Goal: Task Accomplishment & Management: Use online tool/utility

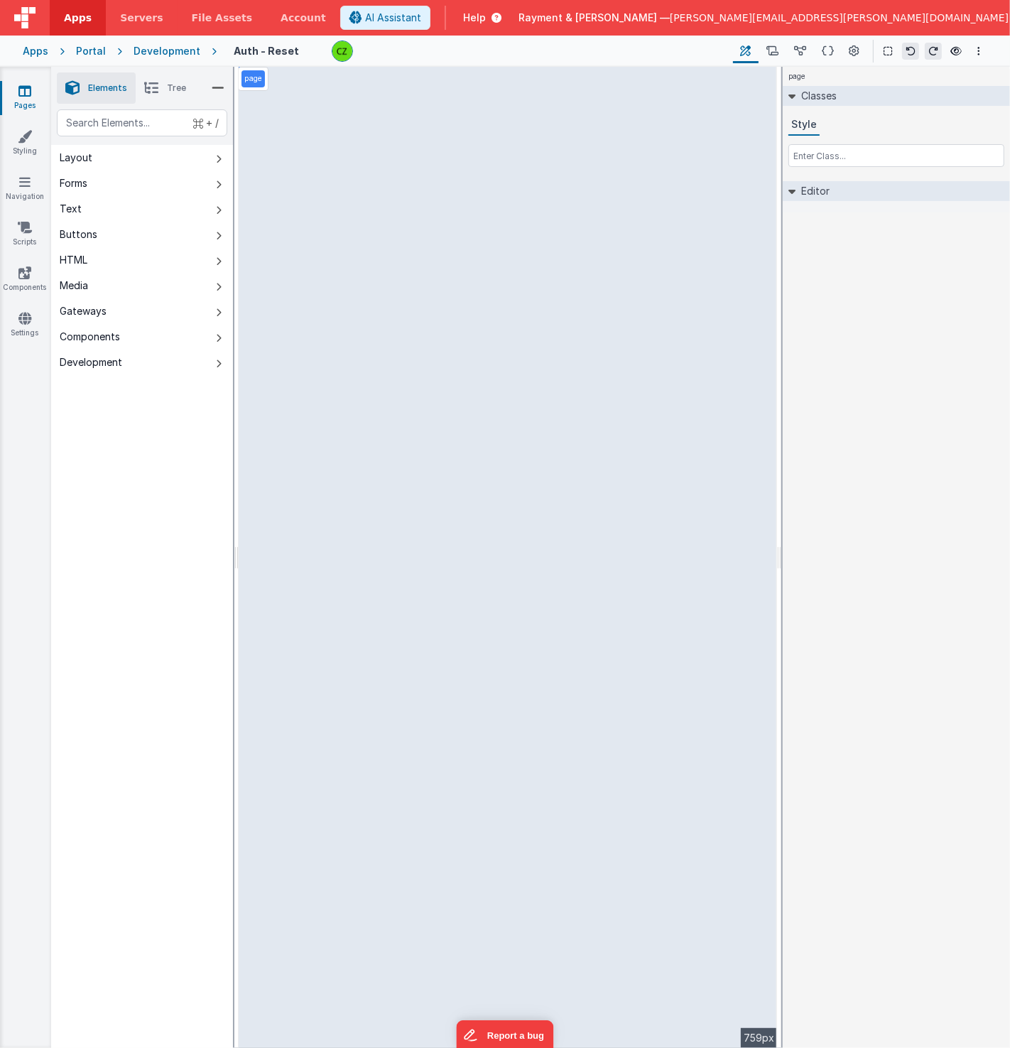
click at [31, 87] on link "Pages" at bounding box center [24, 98] width 51 height 28
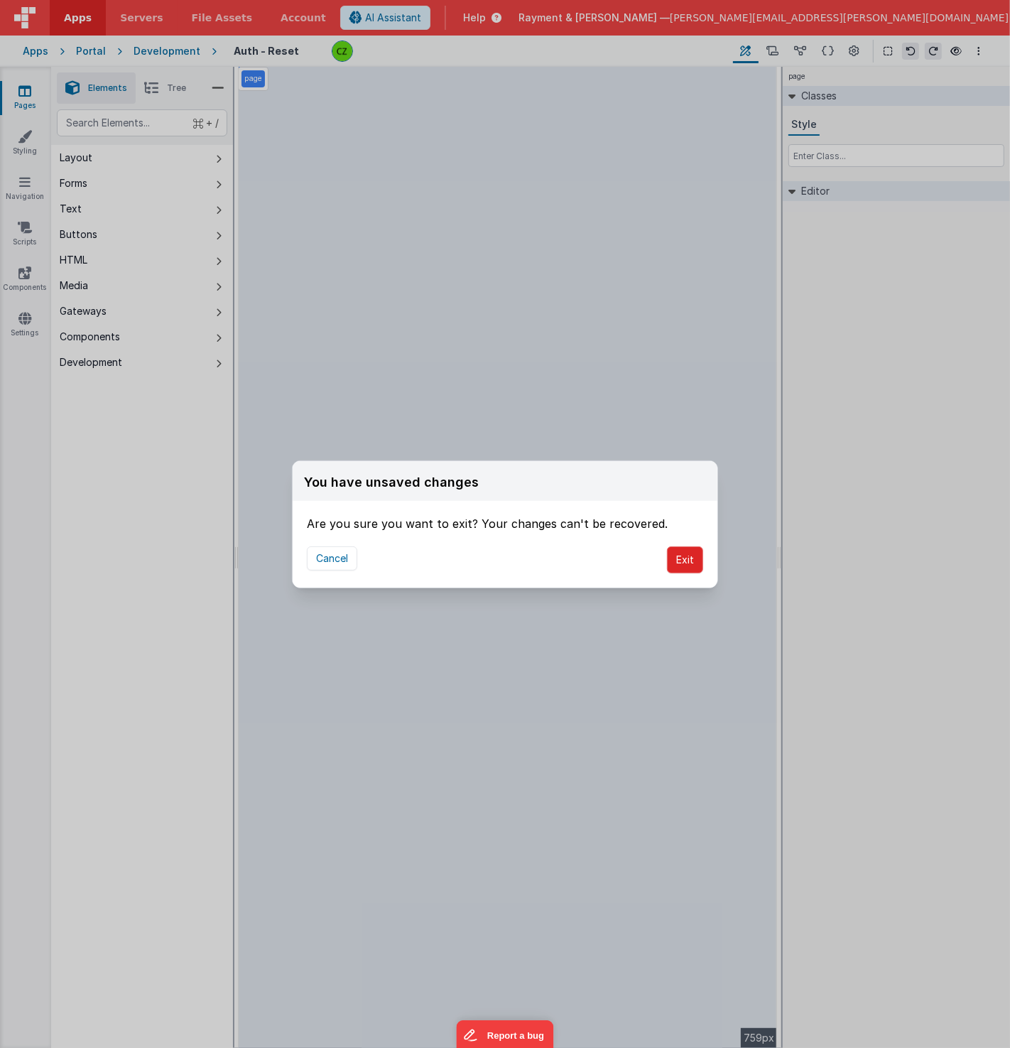
click at [675, 562] on button "Exit" at bounding box center [685, 559] width 36 height 27
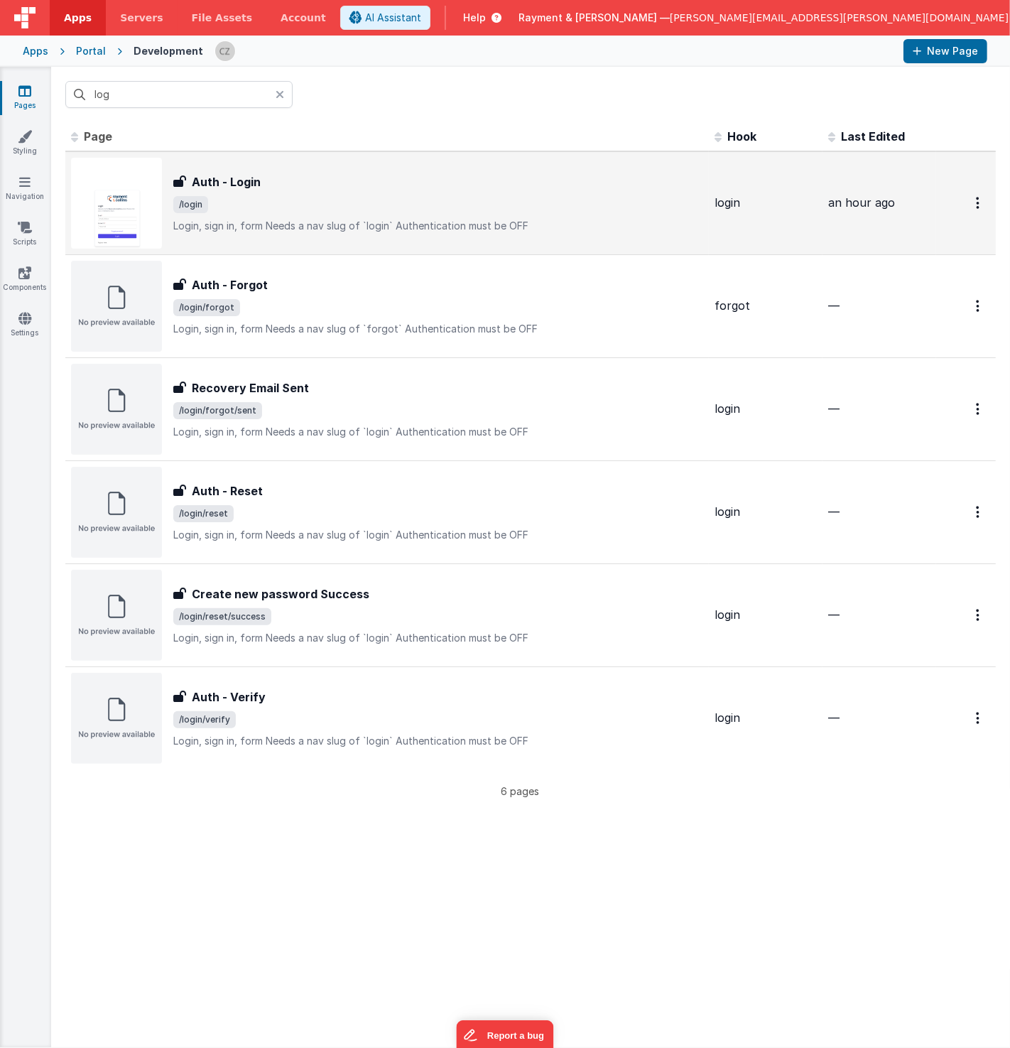
click at [309, 193] on div "Auth - Login Auth - Login /login Login, sign in, formNeeds a nav slug of `logi…" at bounding box center [438, 203] width 530 height 60
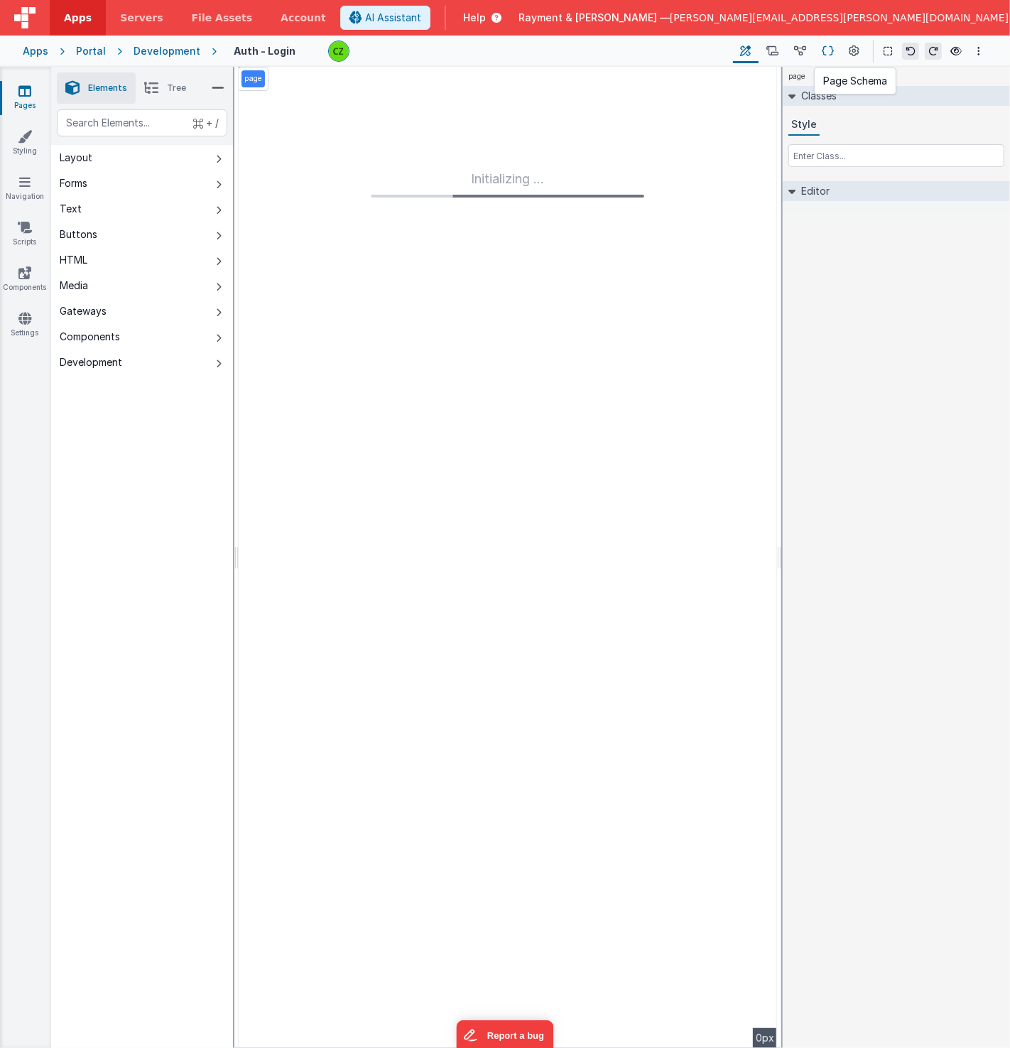
click at [834, 48] on icon at bounding box center [828, 51] width 12 height 15
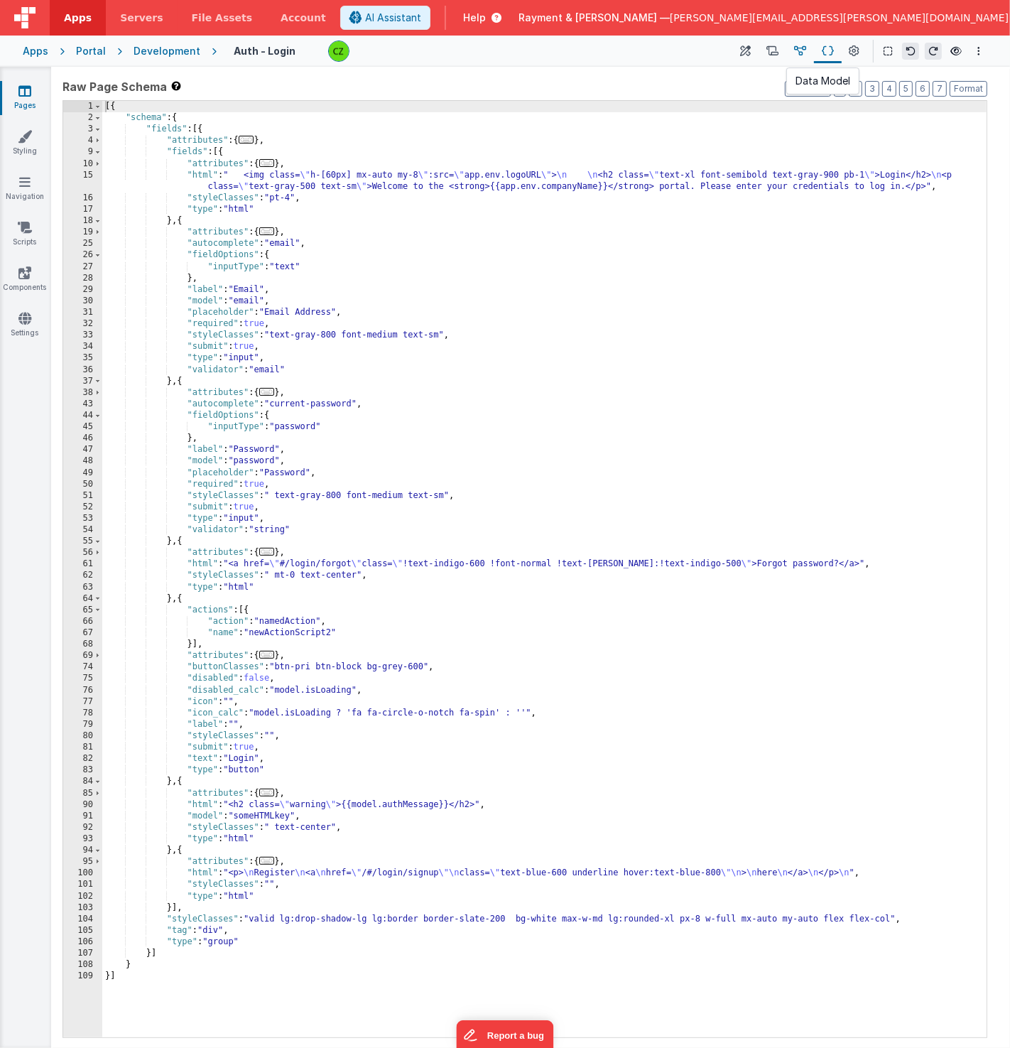
click at [795, 44] on icon at bounding box center [800, 51] width 12 height 15
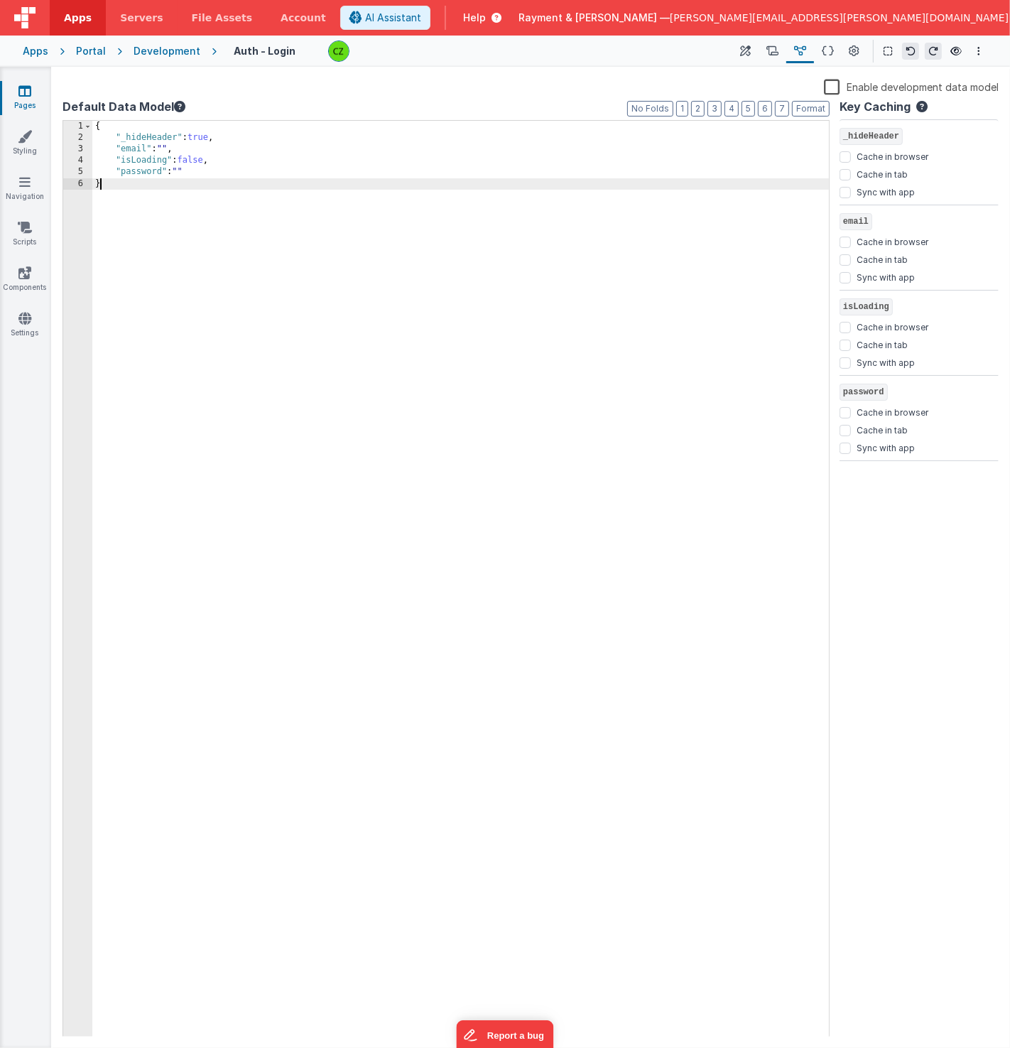
click at [440, 276] on div "{ "_hideHeader" : true , "email" : "" , "isLoading" : false , "password" : "" }" at bounding box center [460, 591] width 737 height 940
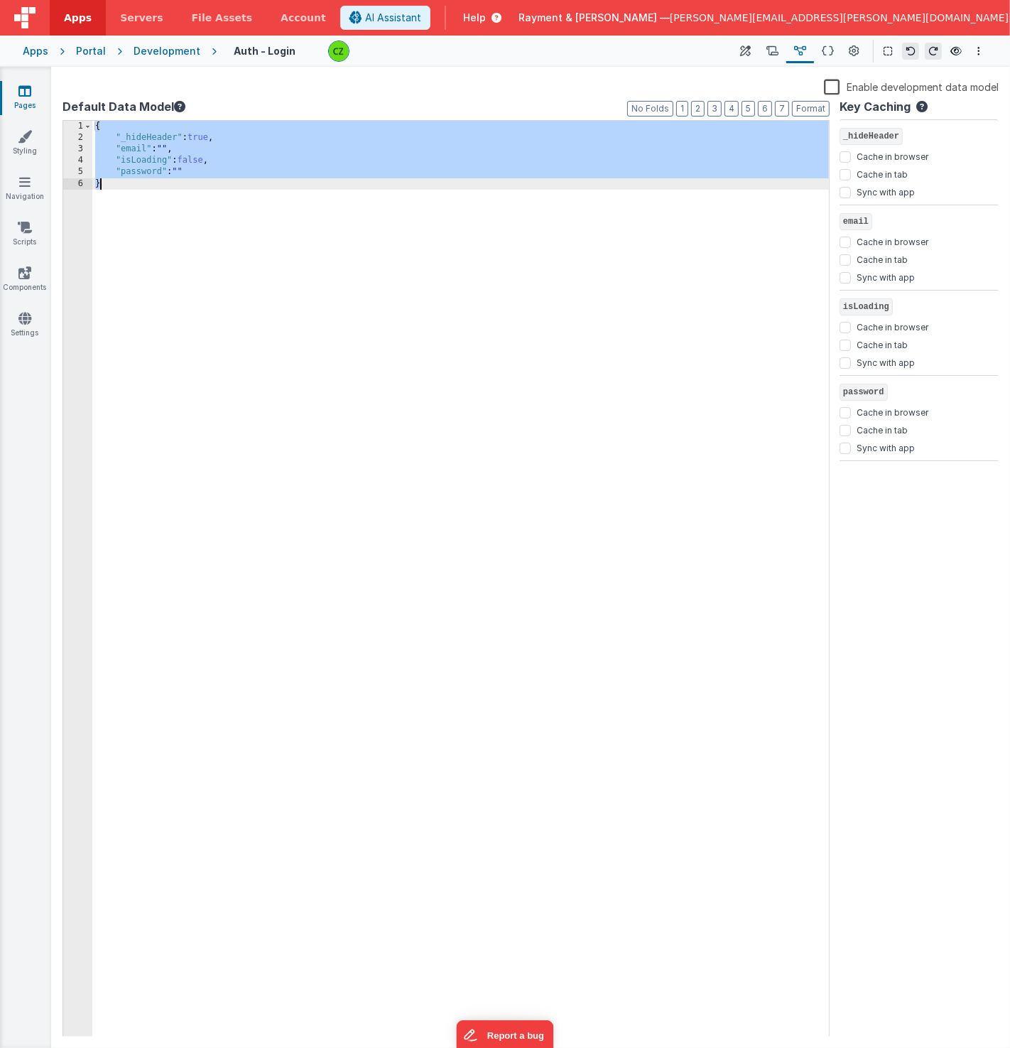
click at [501, 18] on icon at bounding box center [494, 18] width 16 height 14
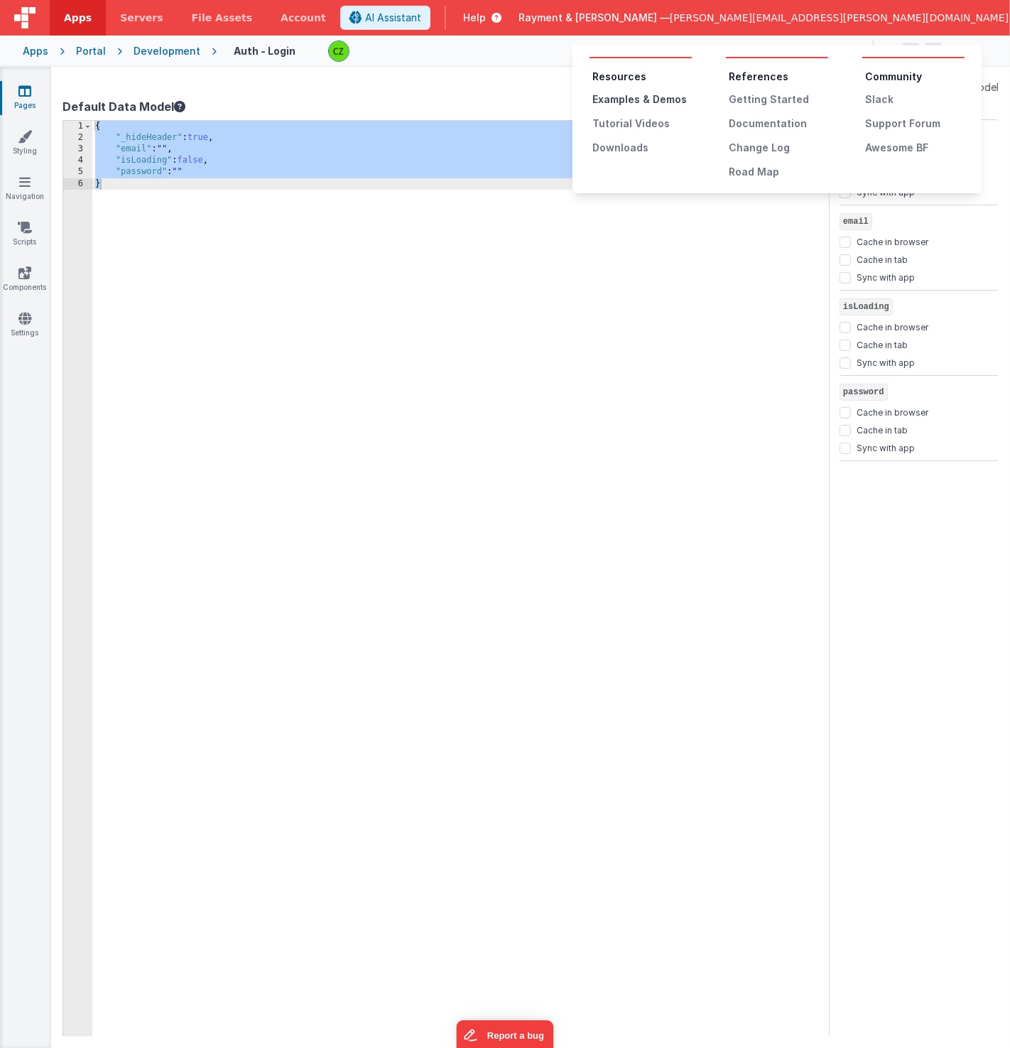
click at [615, 95] on div "Examples & Demos" at bounding box center [641, 99] width 99 height 14
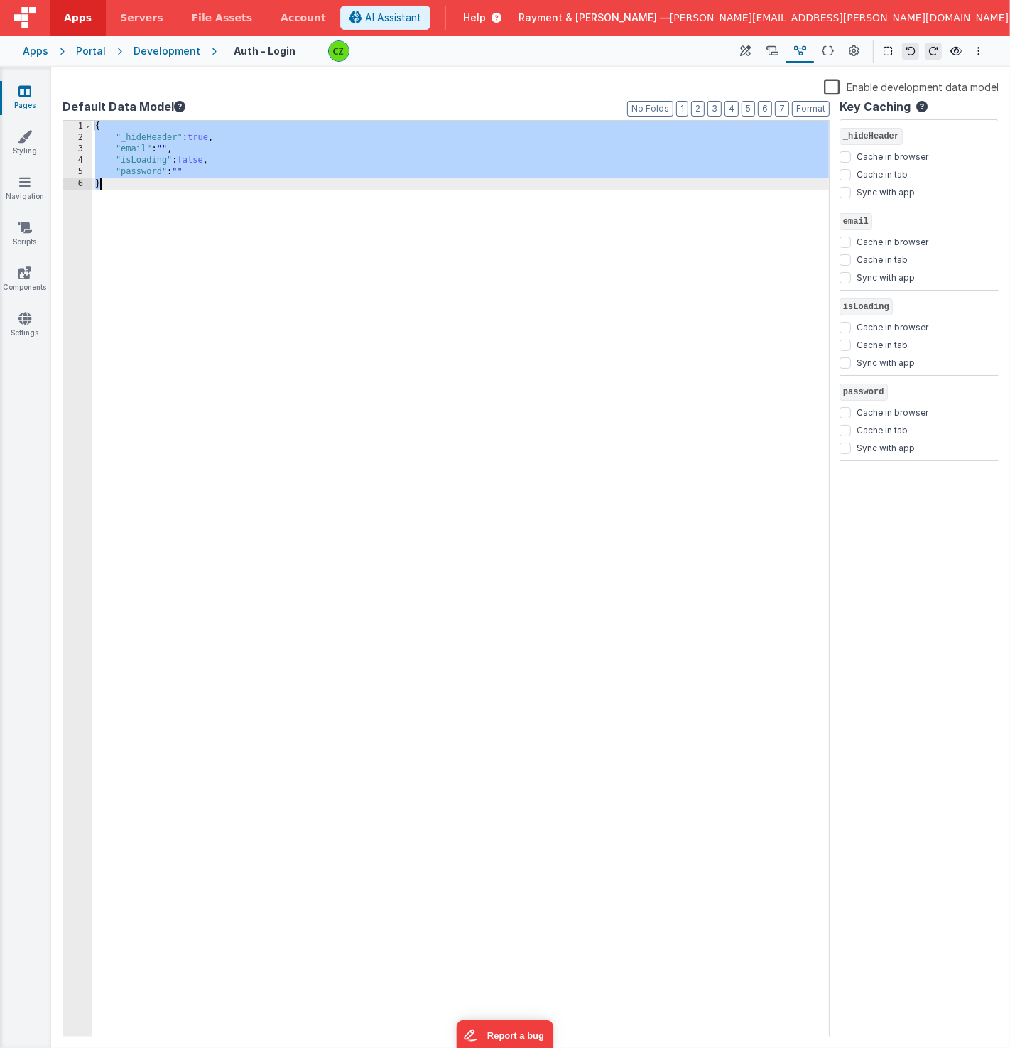
click at [313, 269] on div "{ "_hideHeader" : true , "email" : "" , "isLoading" : false , "password" : "" }" at bounding box center [460, 591] width 737 height 940
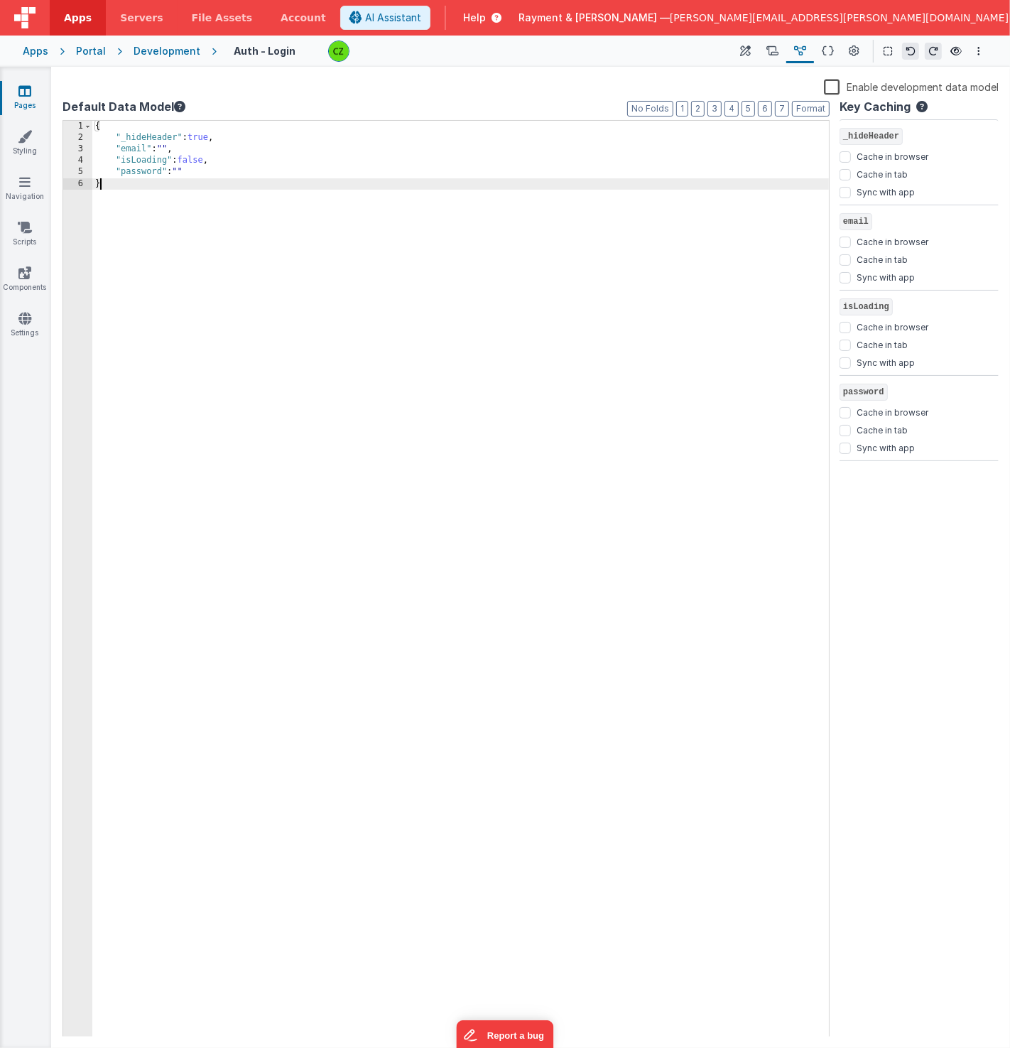
drag, startPoint x: 253, startPoint y: 254, endPoint x: 28, endPoint y: 24, distance: 322.0
click at [28, 24] on div "Apps Servers File Assets Account Some FUTURE Slot AI Assistant Help [PERSON_NAM…" at bounding box center [505, 524] width 1010 height 1048
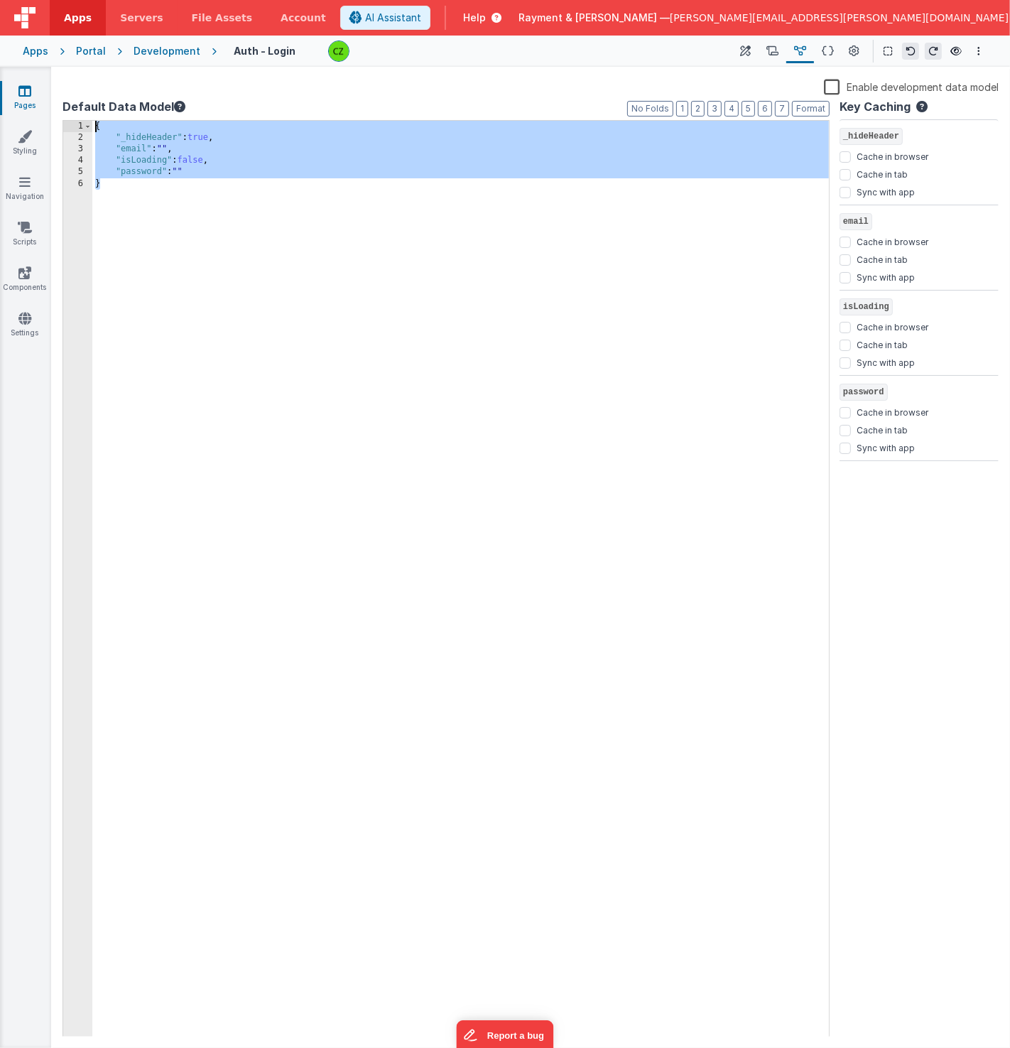
click at [143, 334] on div "{ "_hideHeader" : true , "email" : "" , "isLoading" : false , "password" : "" }" at bounding box center [460, 591] width 737 height 940
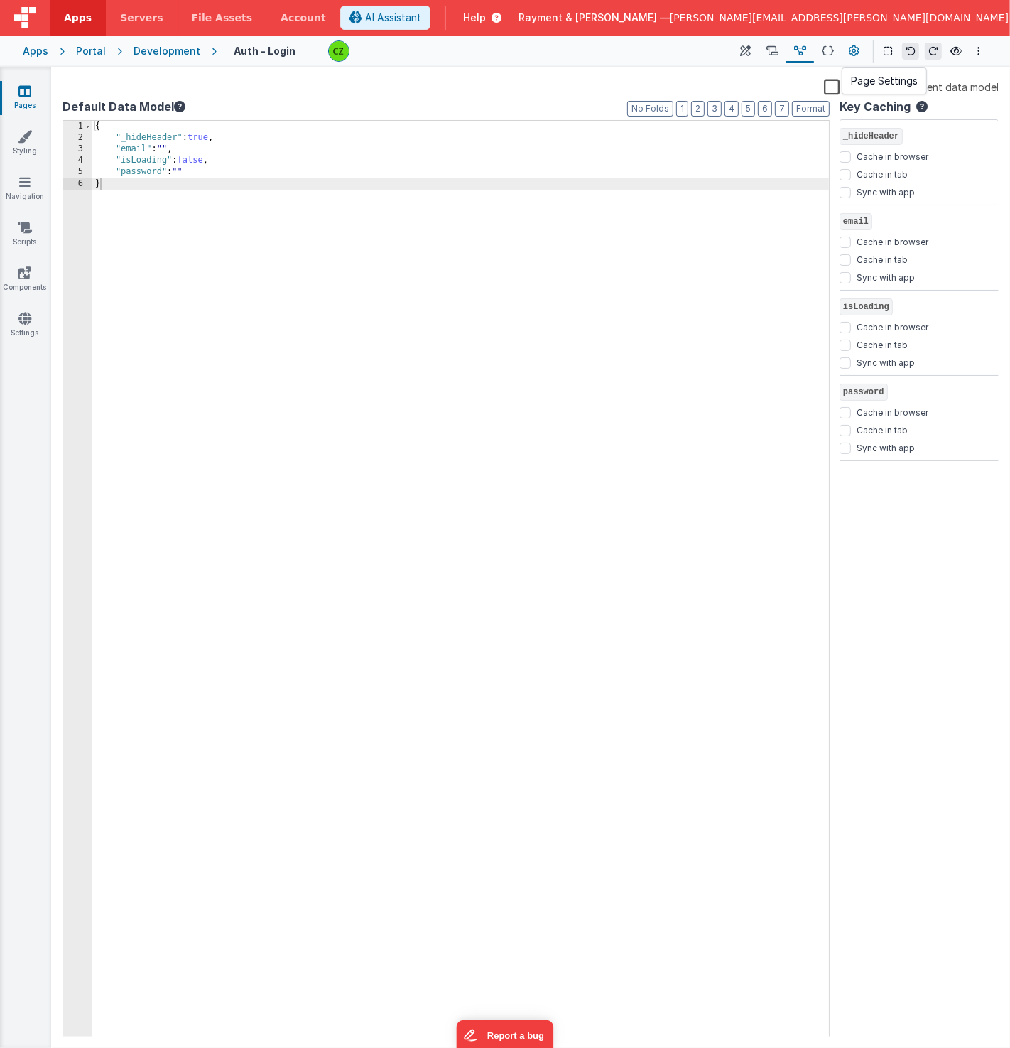
click at [849, 39] on button at bounding box center [855, 51] width 26 height 24
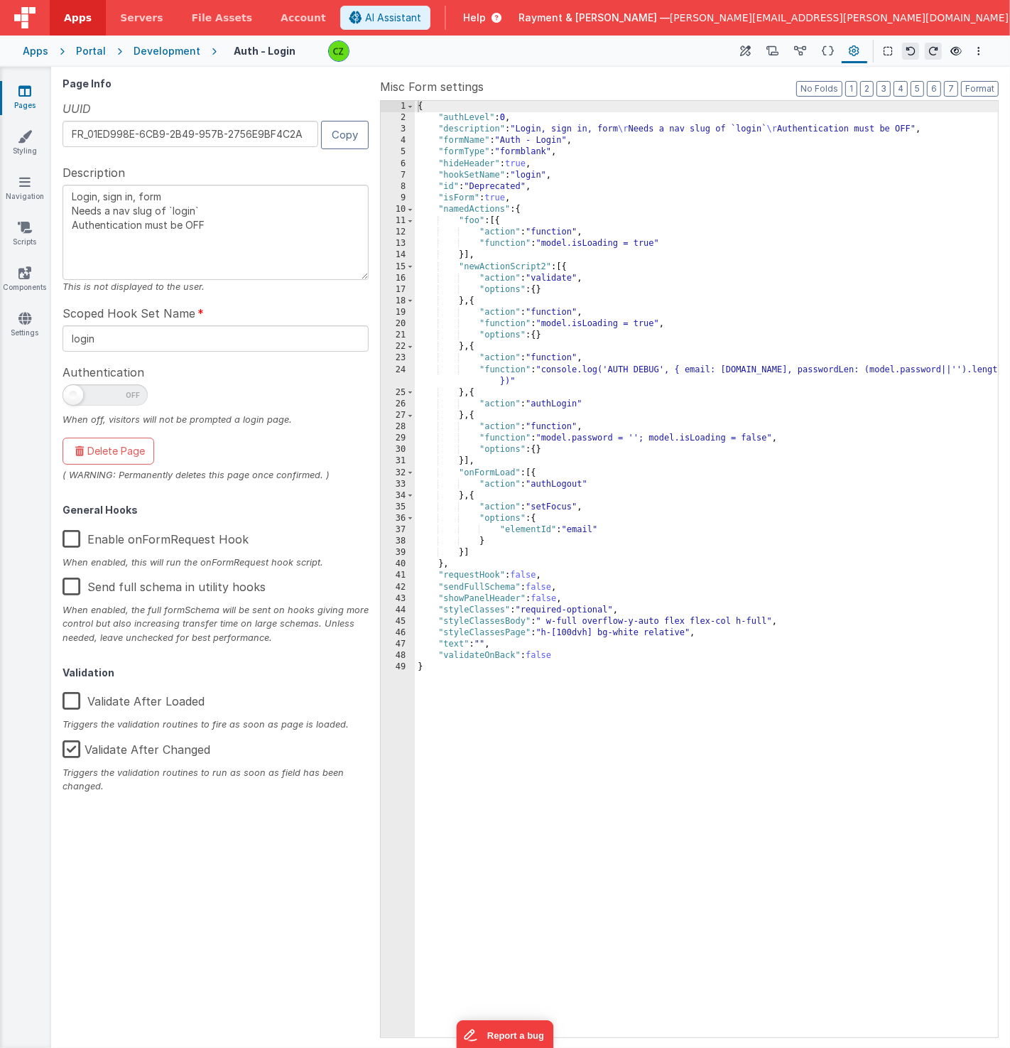
click at [580, 299] on div "{ "authLevel" : 0 , "description" : "Login, sign in, form \r Needs a nav slug o…" at bounding box center [707, 581] width 584 height 960
click at [40, 51] on div "Apps" at bounding box center [36, 51] width 26 height 14
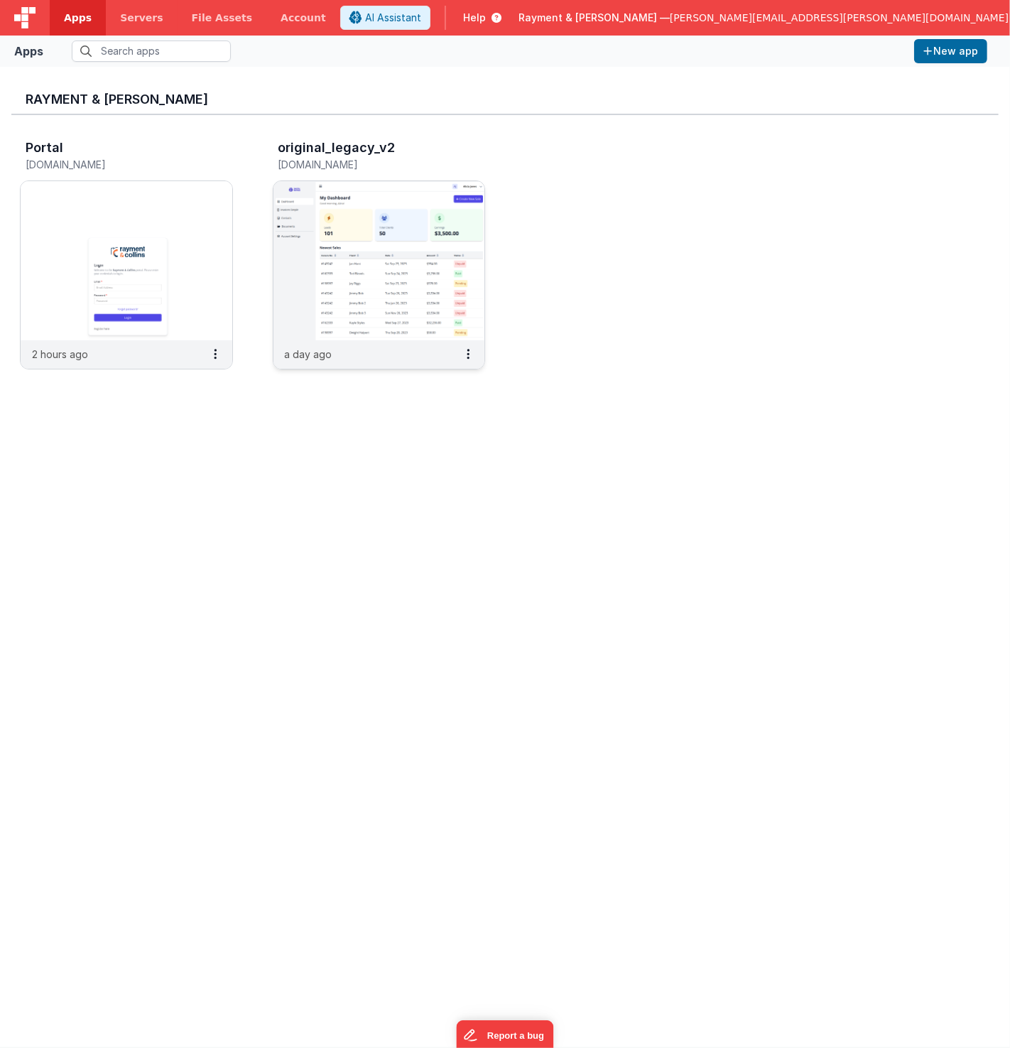
click at [416, 198] on img at bounding box center [379, 260] width 212 height 159
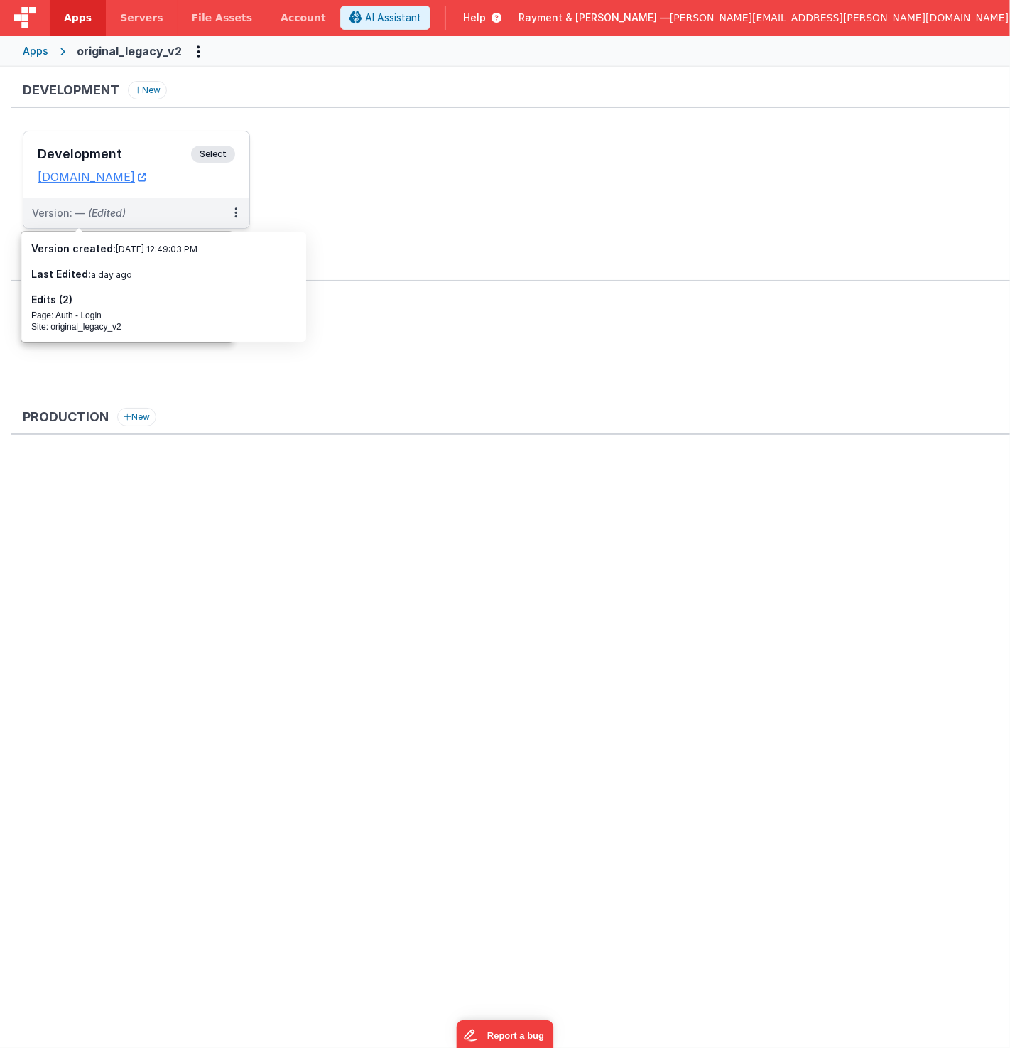
click at [139, 147] on h3 "Development" at bounding box center [114, 154] width 153 height 14
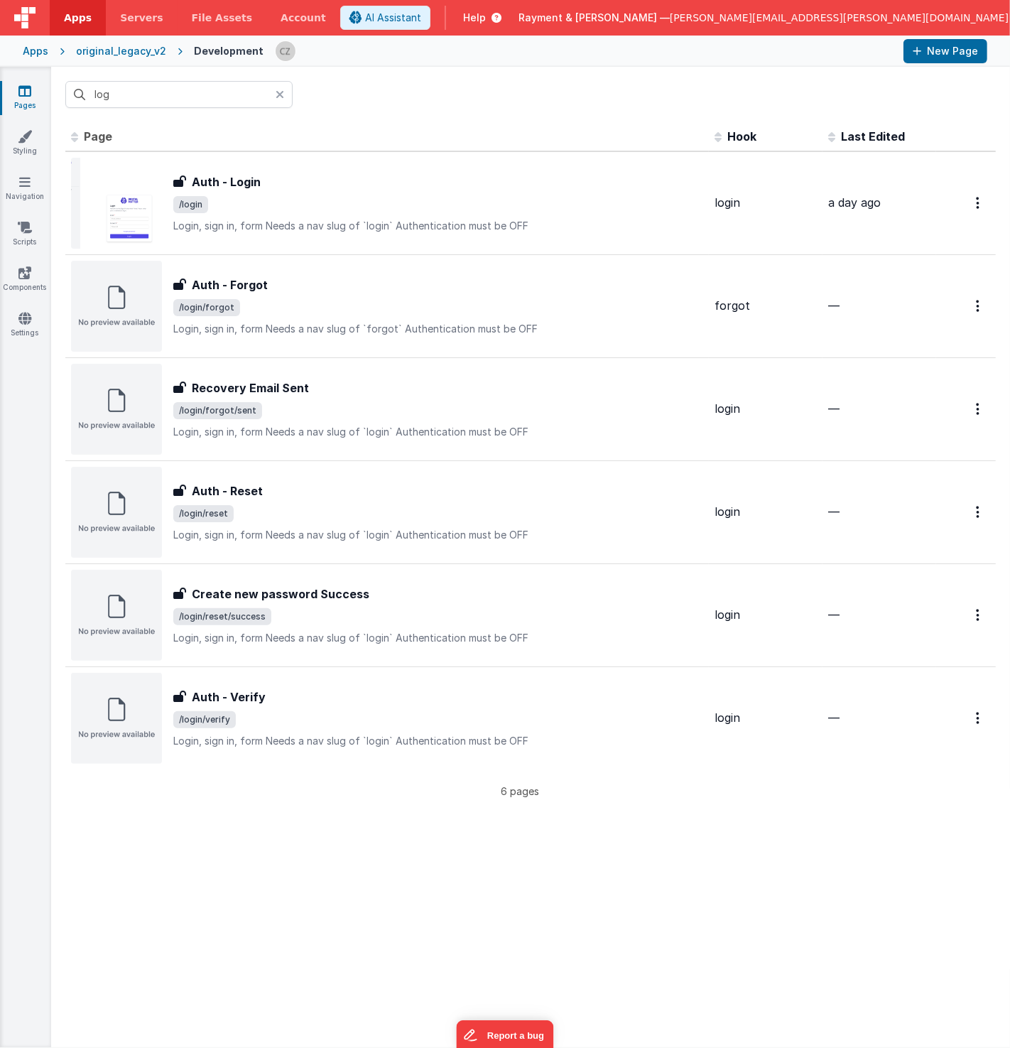
click at [280, 93] on icon at bounding box center [280, 94] width 9 height 11
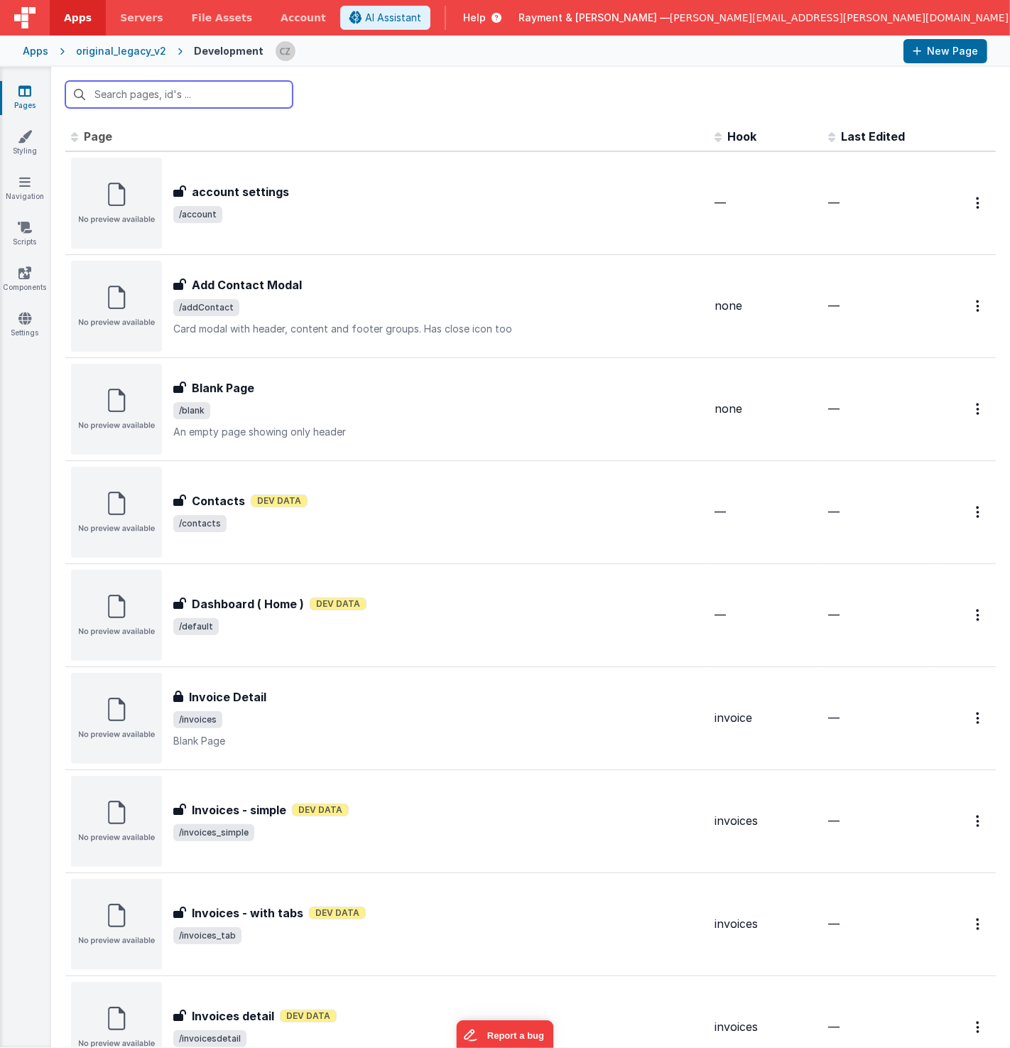
click at [120, 89] on input "text" at bounding box center [178, 94] width 227 height 27
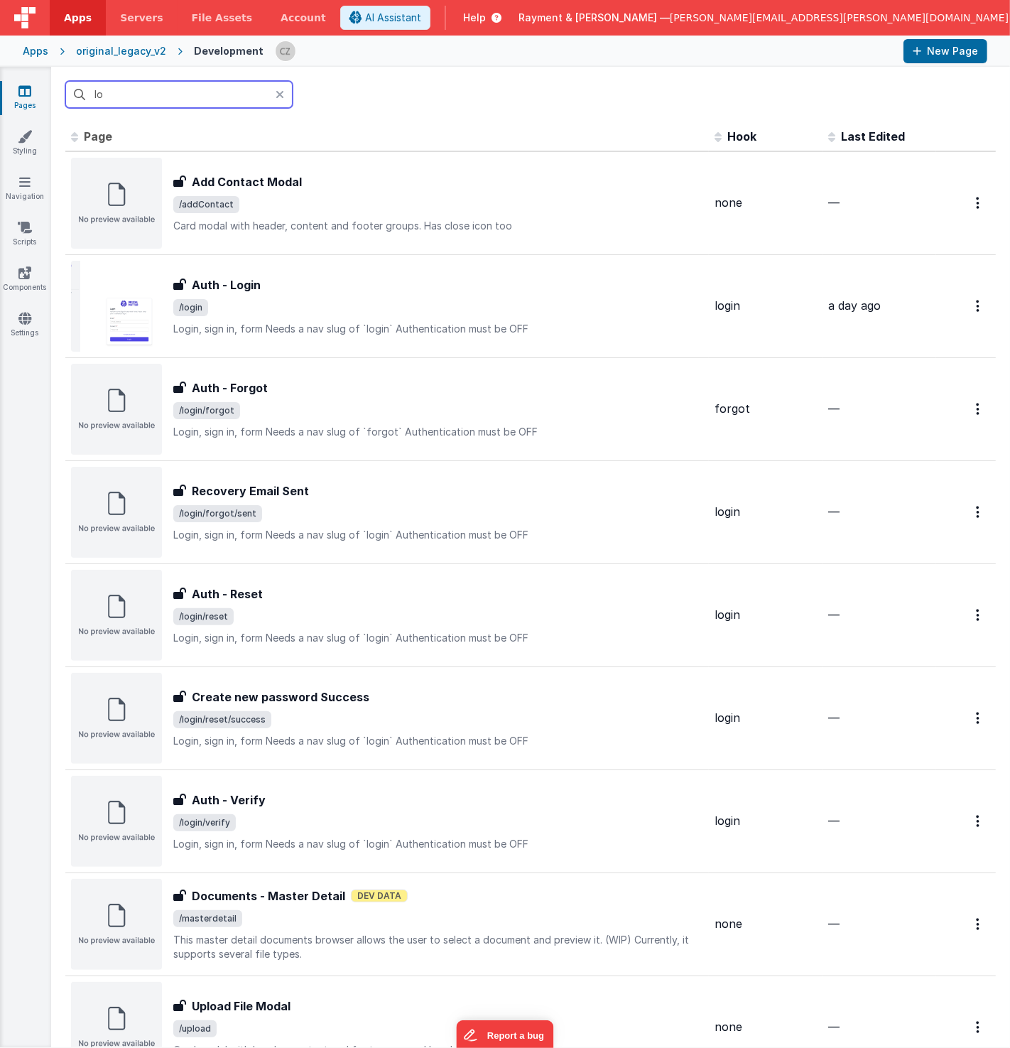
type input "log"
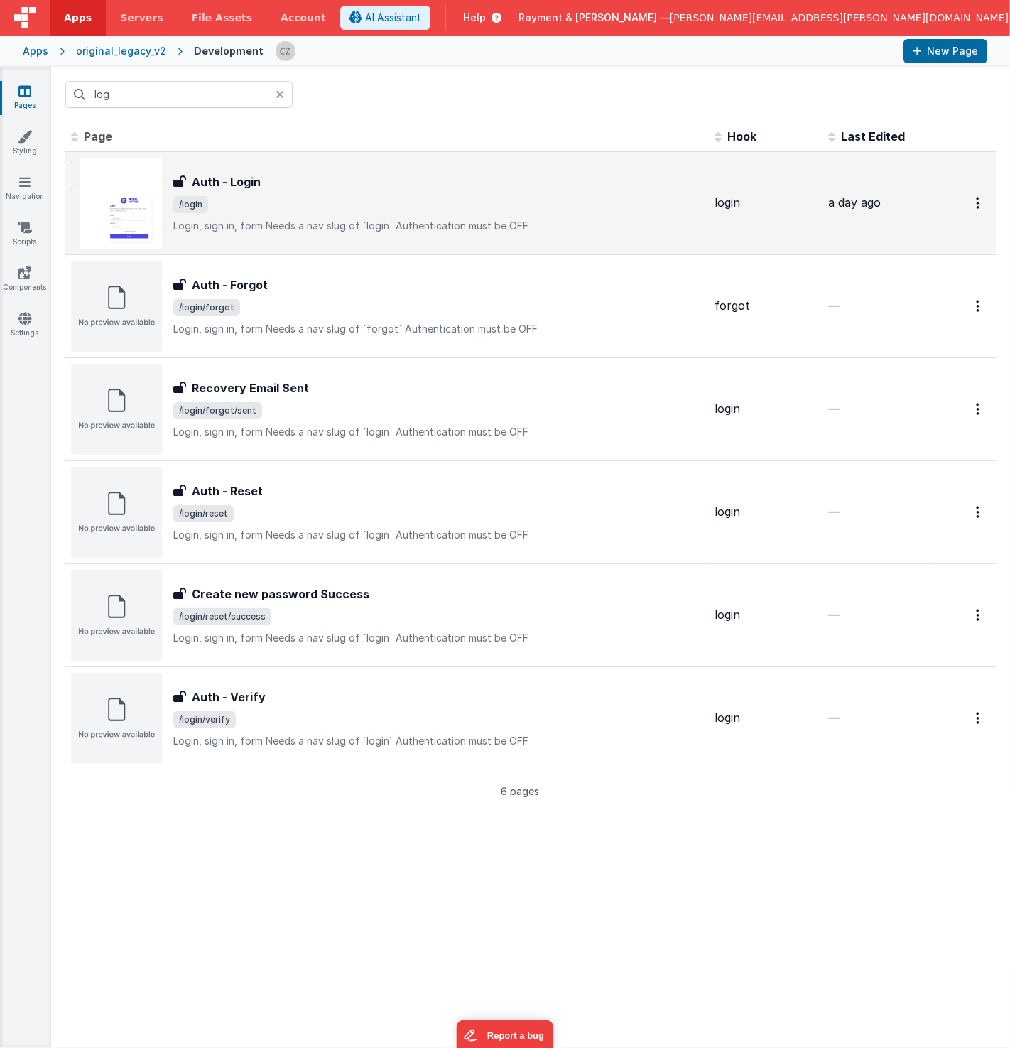
click at [340, 186] on div "Auth - Login" at bounding box center [438, 181] width 530 height 17
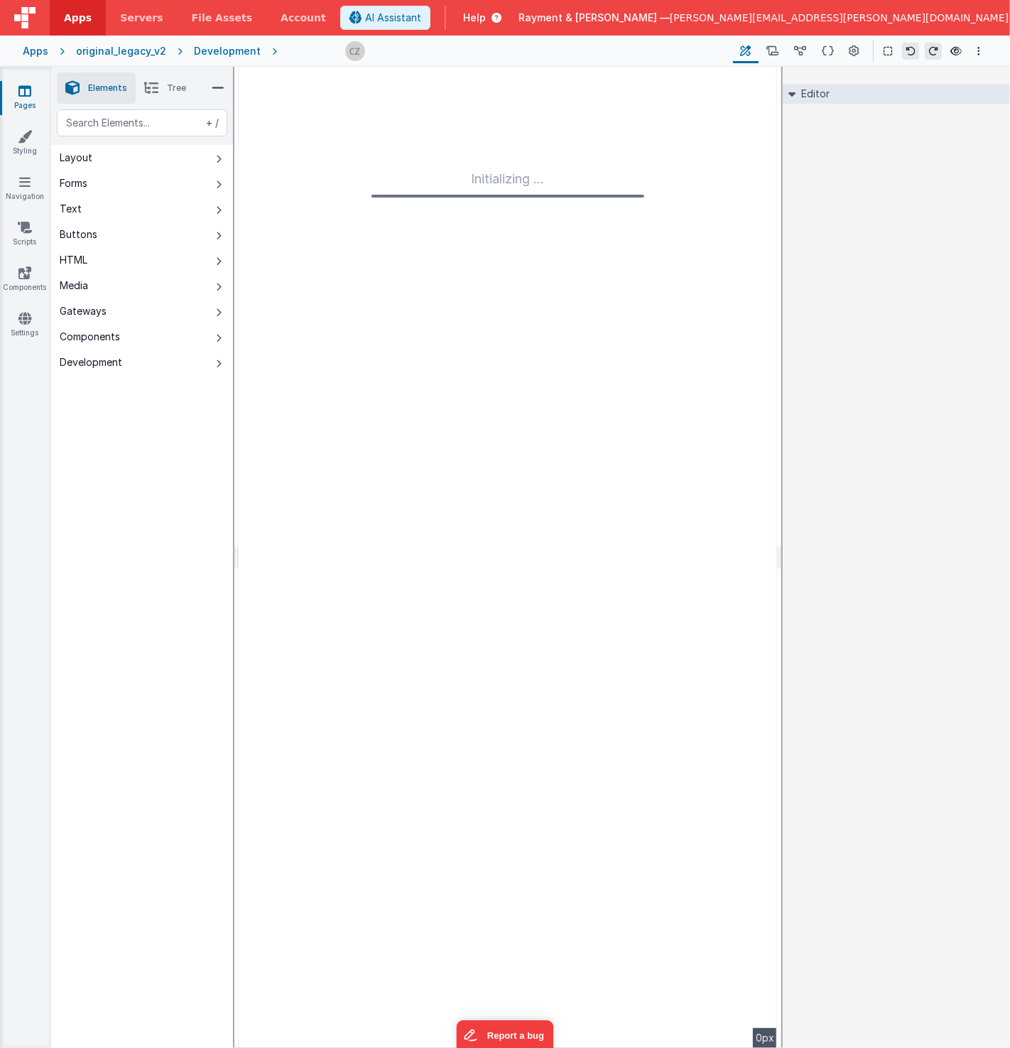
type input "FR_4E3E382B-5579-0445-B9AE-9A7F2E192EB7"
type textarea "Login, sign in, form Needs a nav slug of `login` Authentication must be OFF"
type input "login"
checkbox input "false"
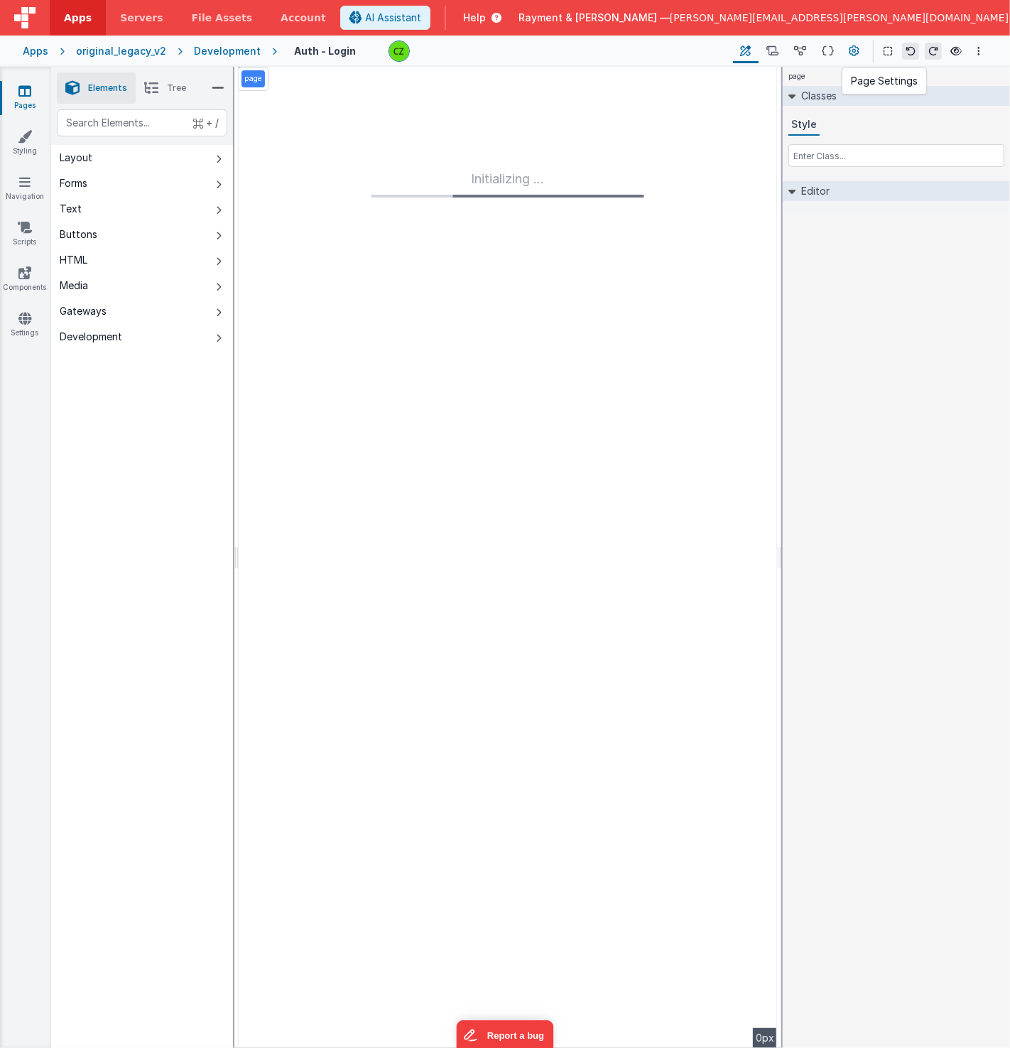
click at [852, 47] on icon at bounding box center [854, 51] width 11 height 15
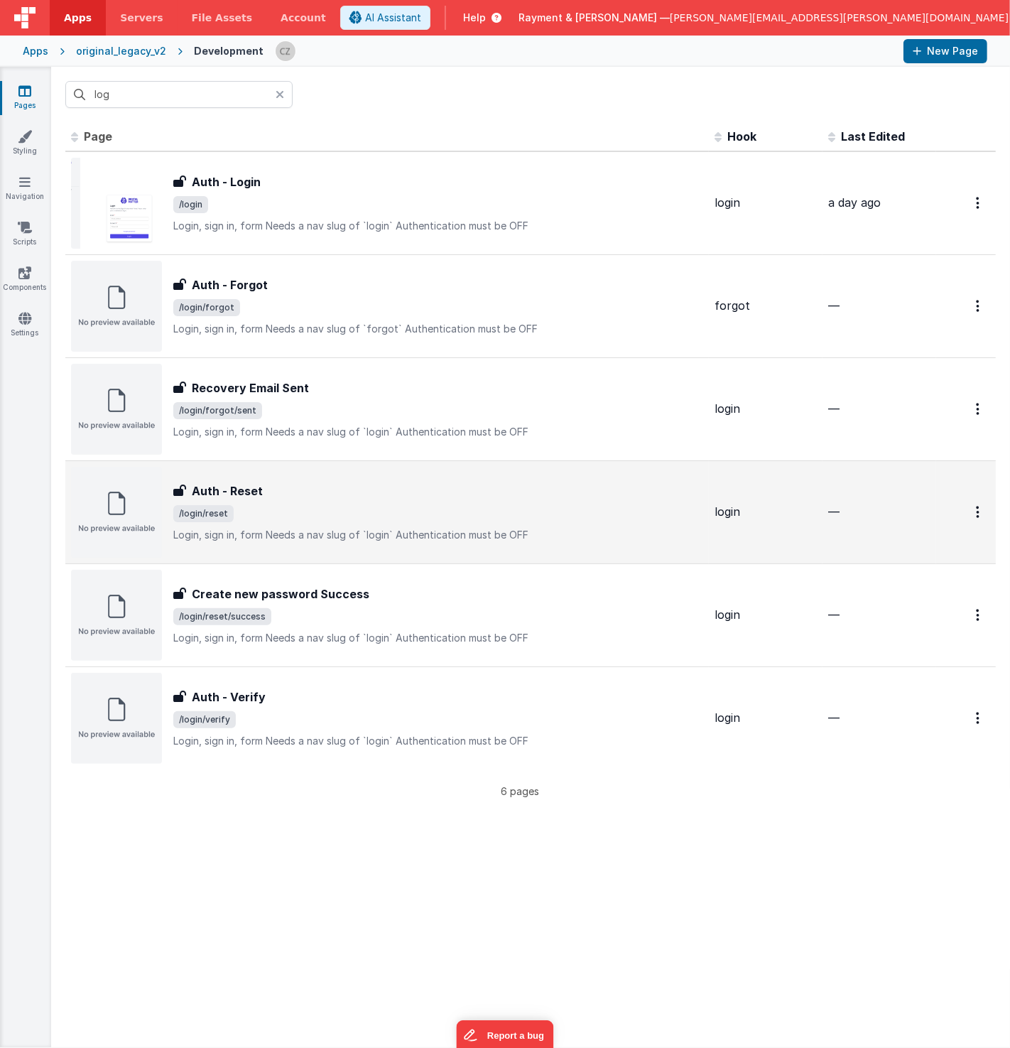
click at [303, 492] on div "Auth - Reset" at bounding box center [438, 490] width 530 height 17
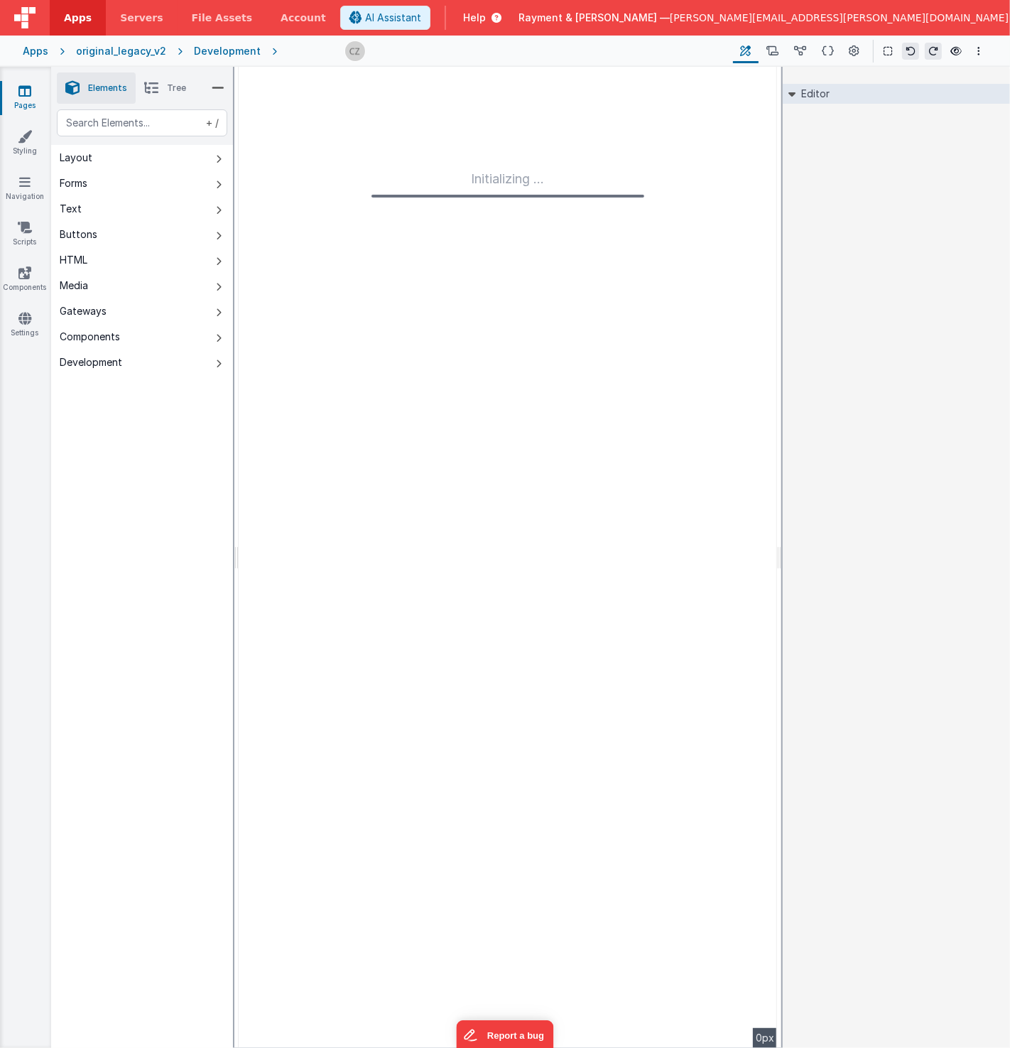
type input "FR_C3973D47-BD51-1047-AEA0-7FE35F967E88"
type textarea "Login, sign in, form Needs a nav slug of `login` Authentication must be OFF"
type input "login"
checkbox input "false"
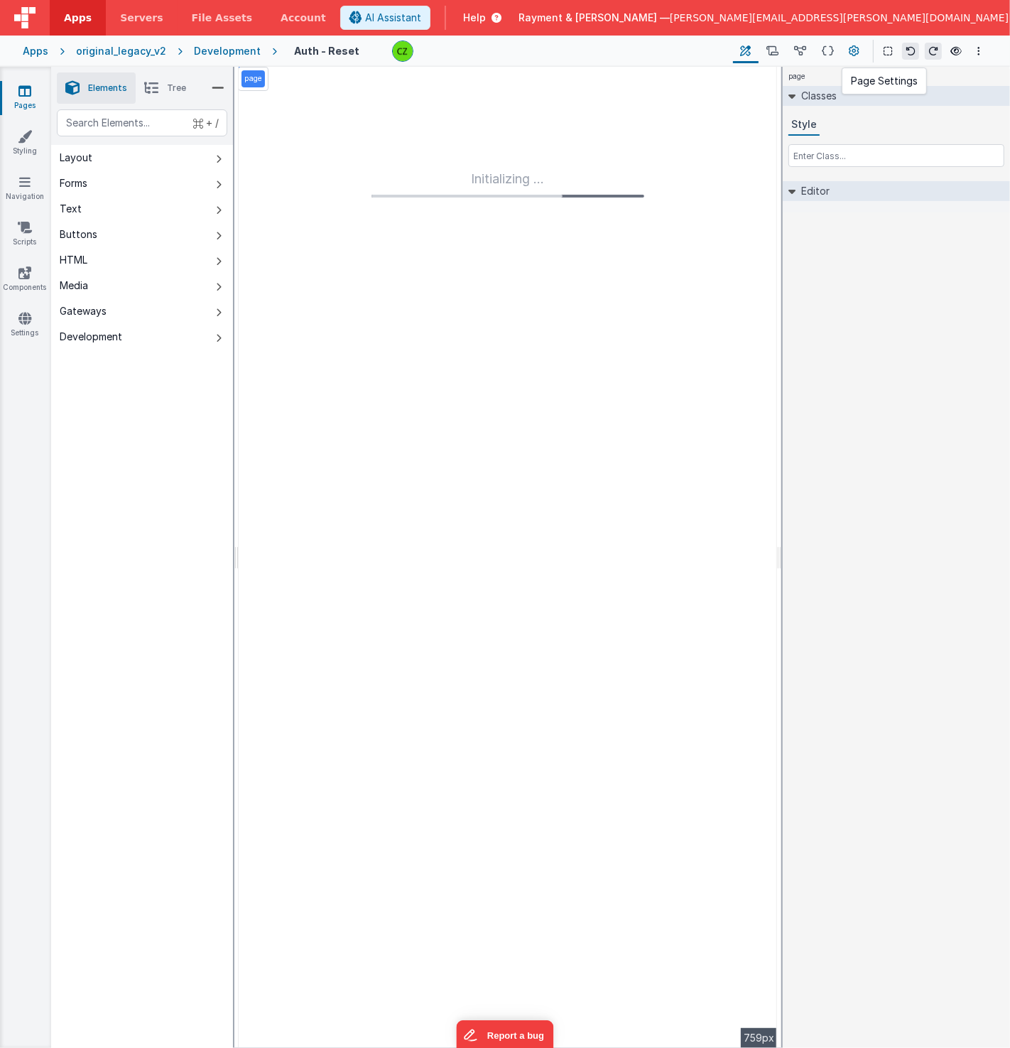
click at [858, 51] on icon at bounding box center [854, 51] width 11 height 15
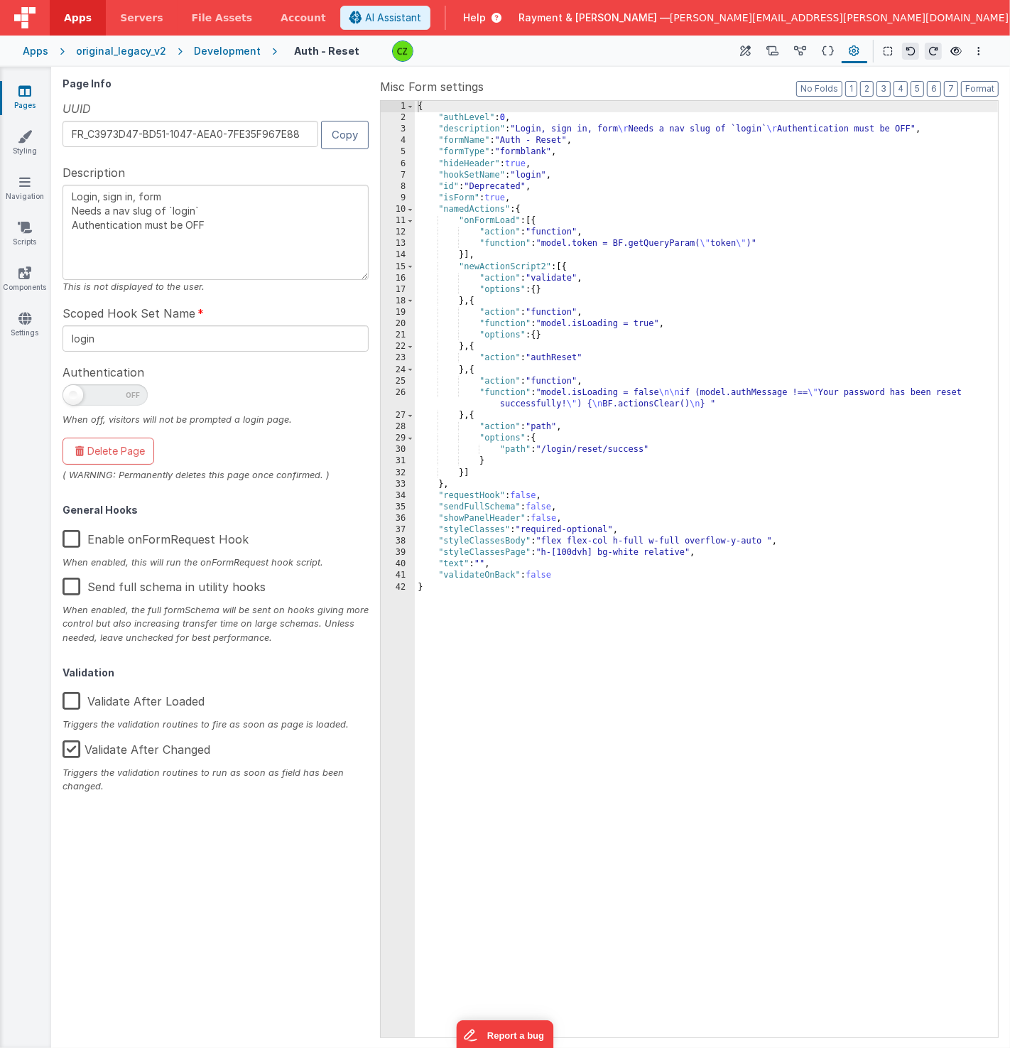
click at [32, 51] on div "Apps" at bounding box center [36, 51] width 26 height 14
type textarea "Login, sign in, form Needs a nav slug of `login` Authentication must be OFF"
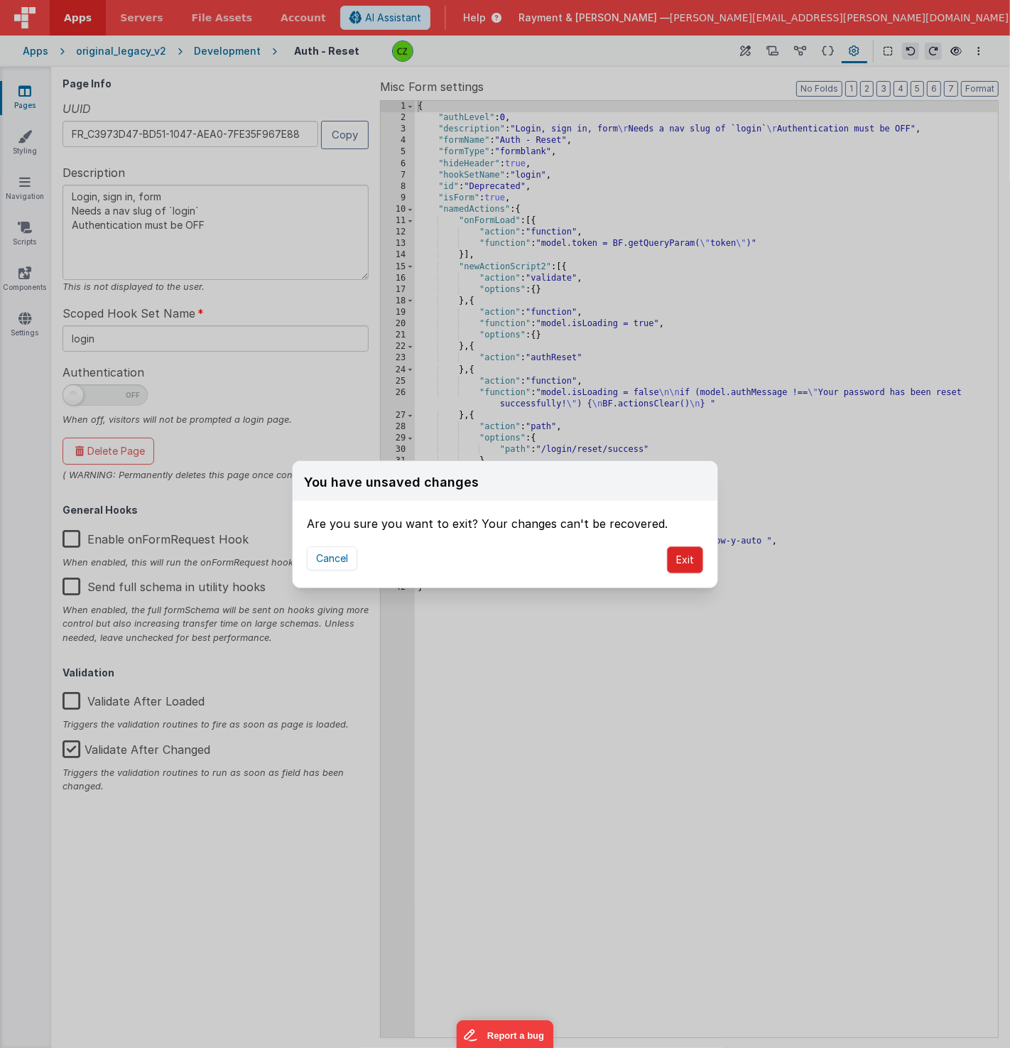
click at [693, 563] on button "Exit" at bounding box center [685, 559] width 36 height 27
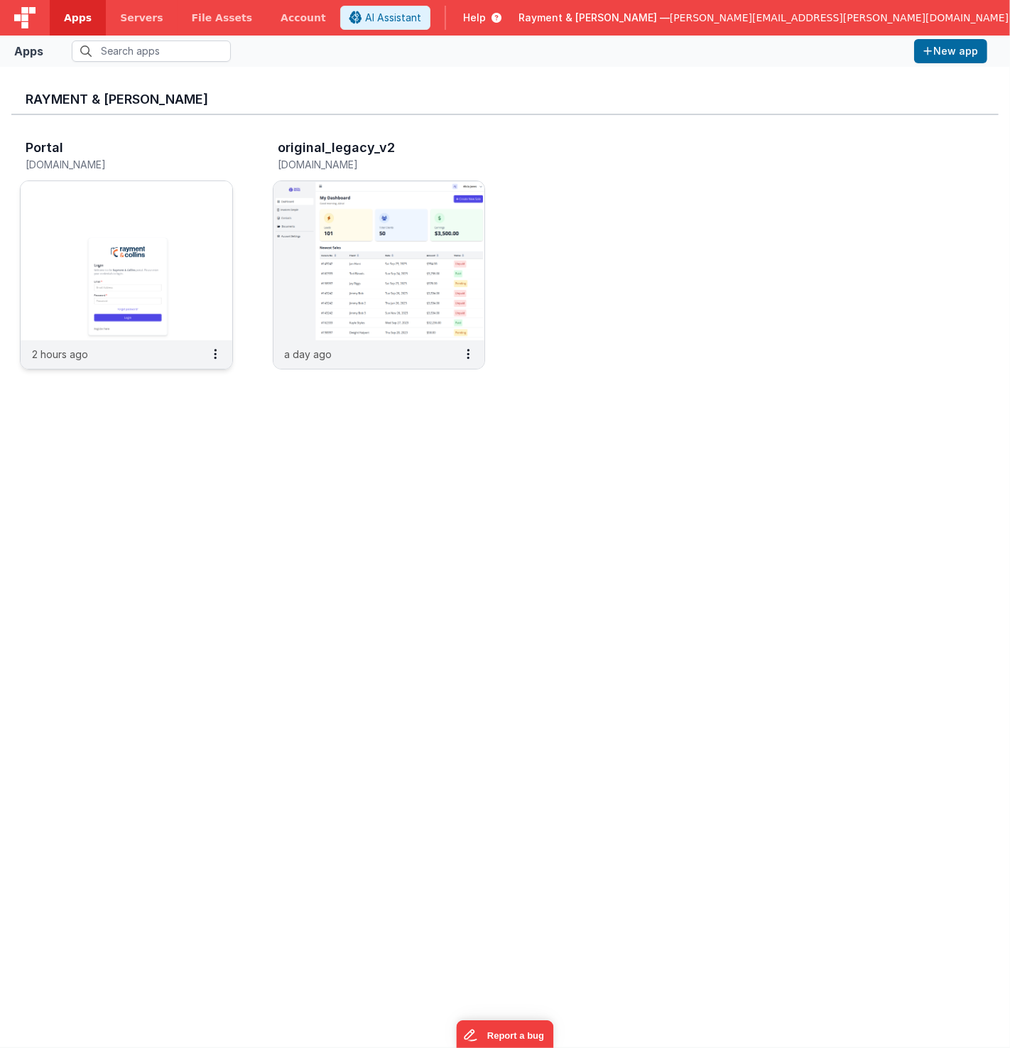
click at [128, 298] on img at bounding box center [127, 260] width 212 height 159
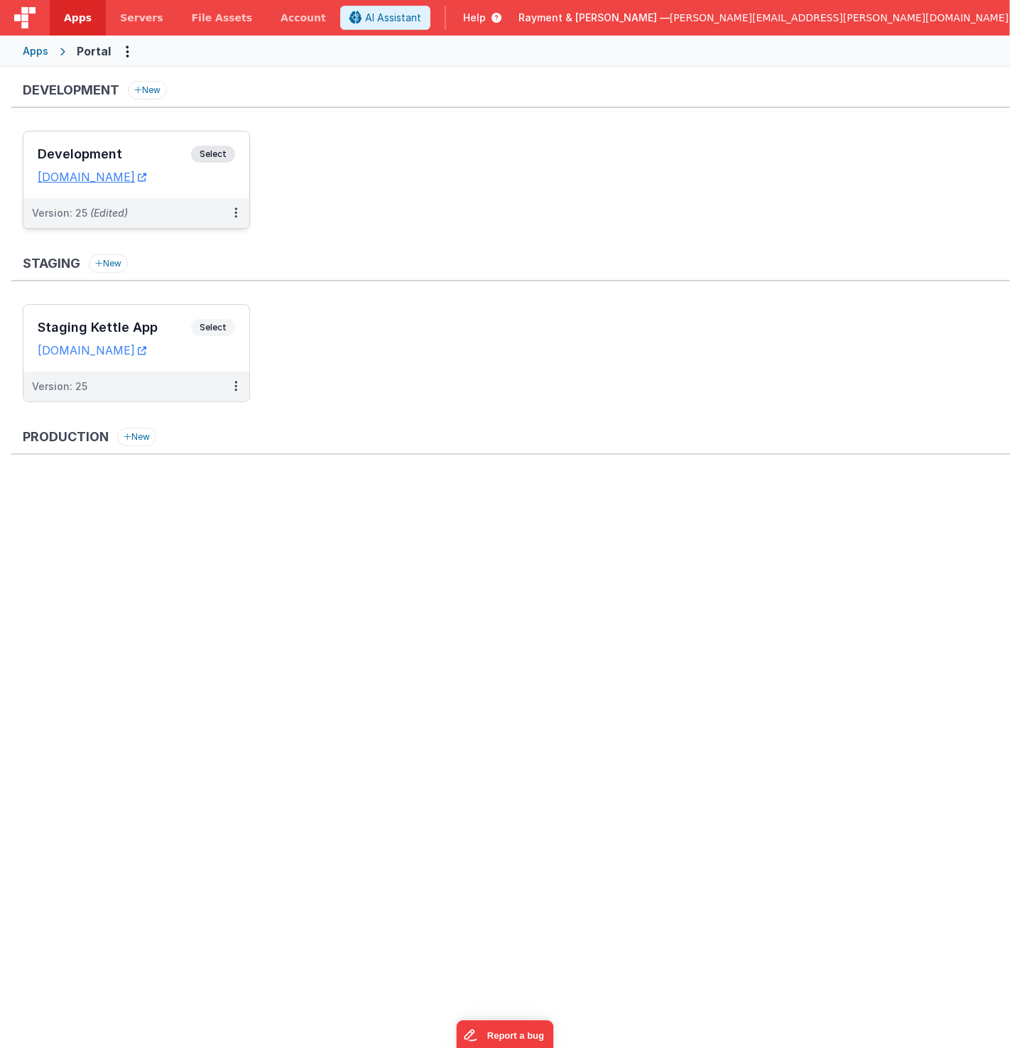
click at [147, 147] on h3 "Development" at bounding box center [114, 154] width 153 height 14
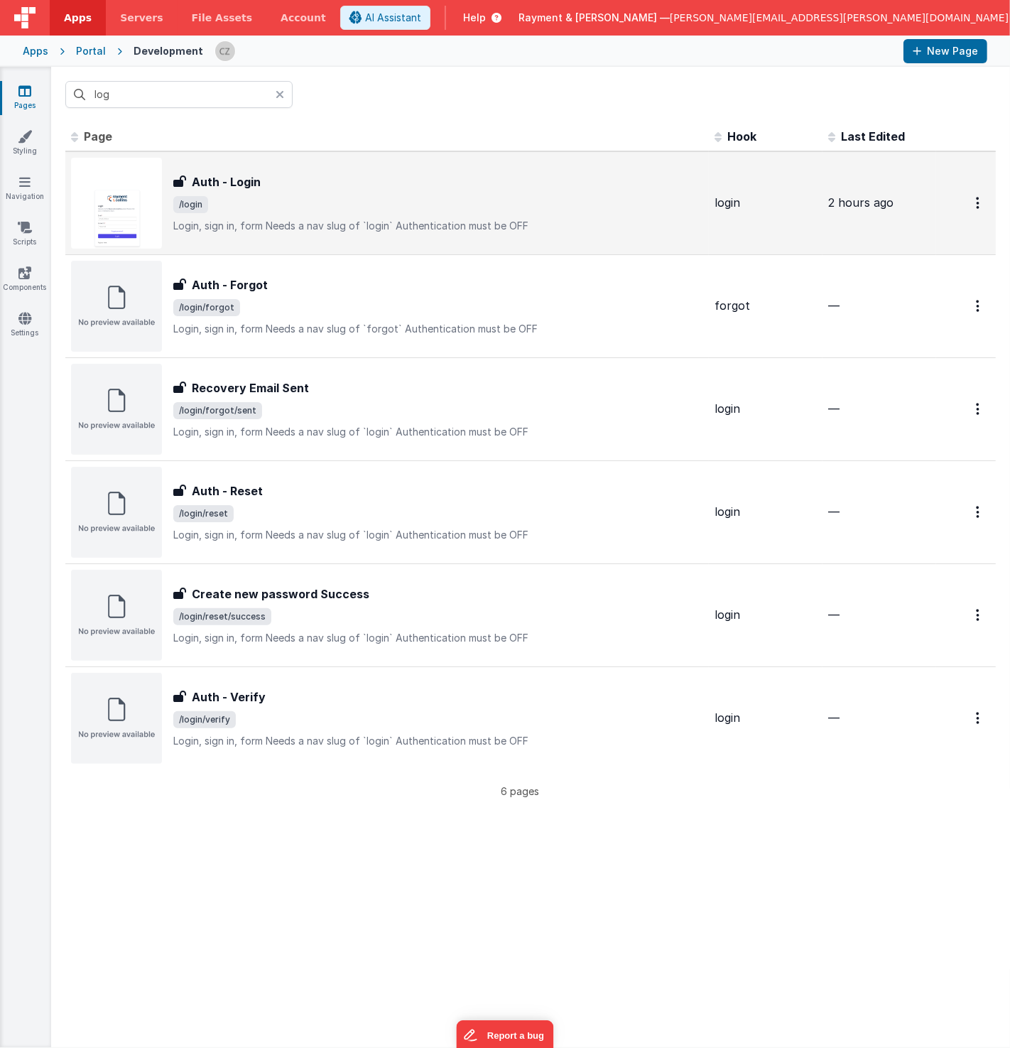
click at [300, 183] on div "Auth - Login" at bounding box center [438, 181] width 530 height 17
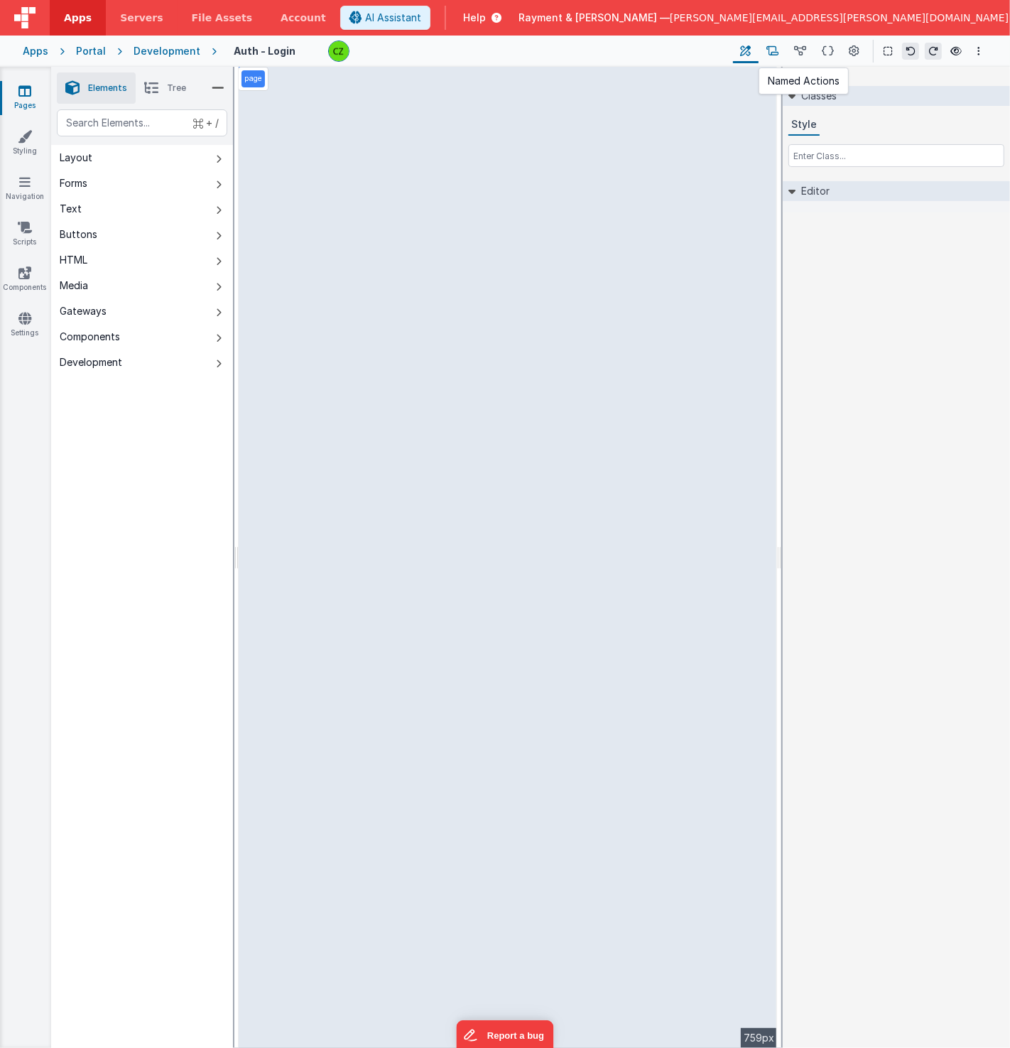
click at [777, 50] on icon at bounding box center [772, 51] width 12 height 15
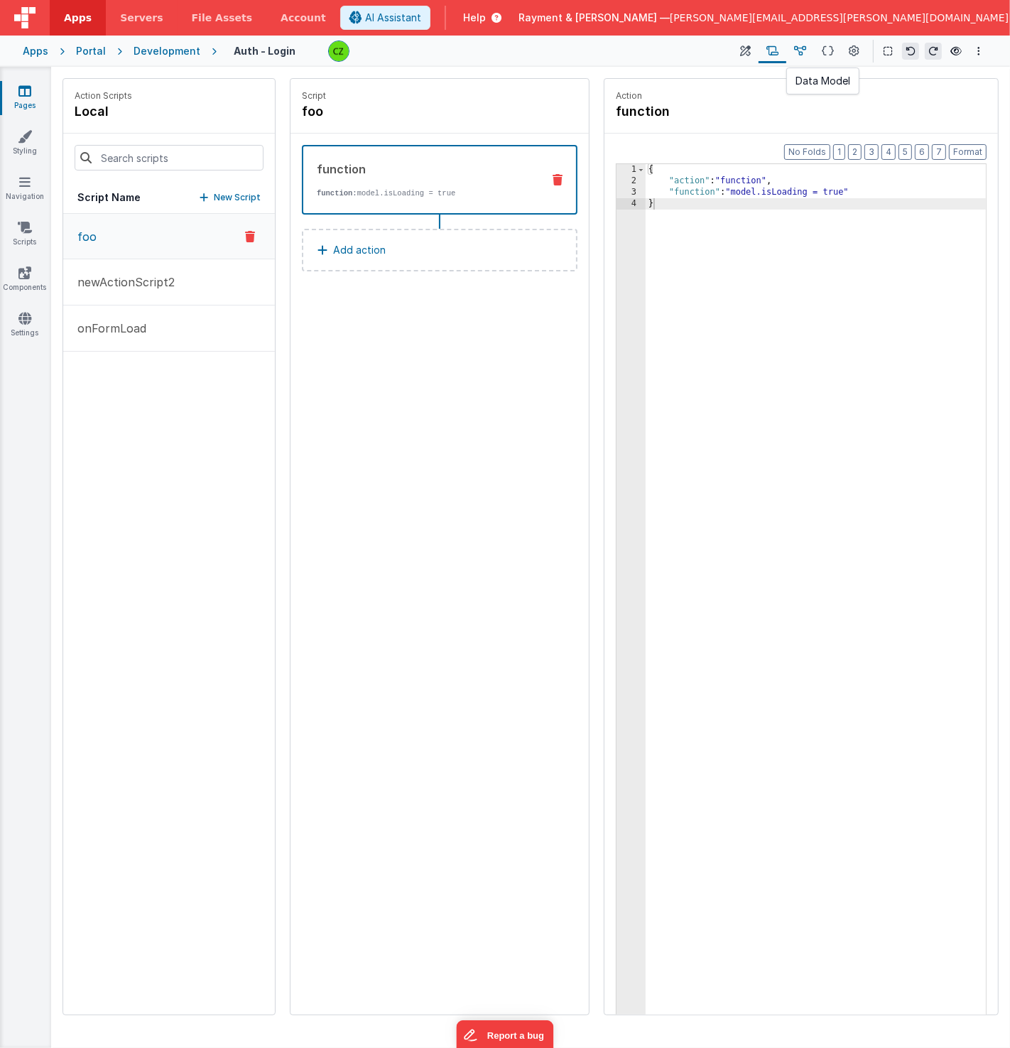
click at [799, 52] on icon at bounding box center [800, 51] width 12 height 15
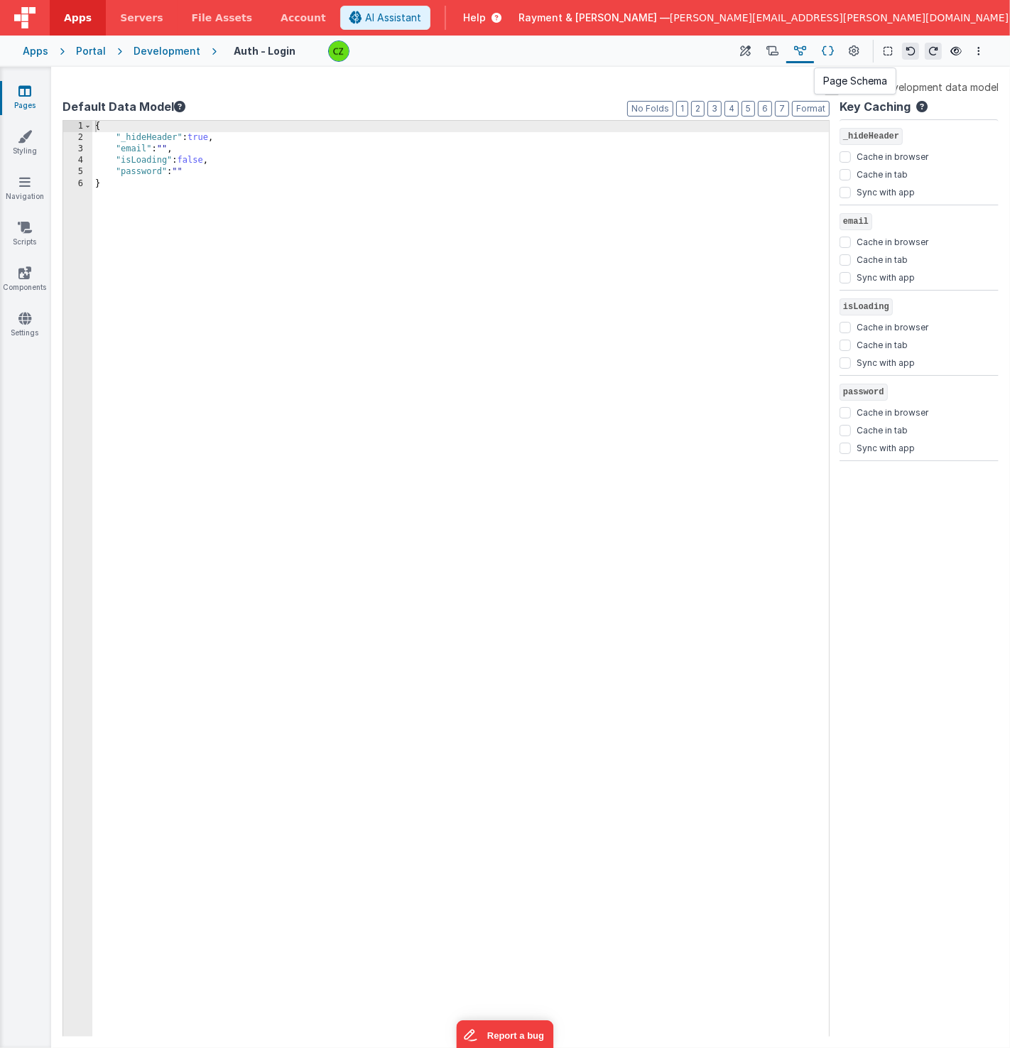
click at [822, 52] on button at bounding box center [828, 51] width 28 height 24
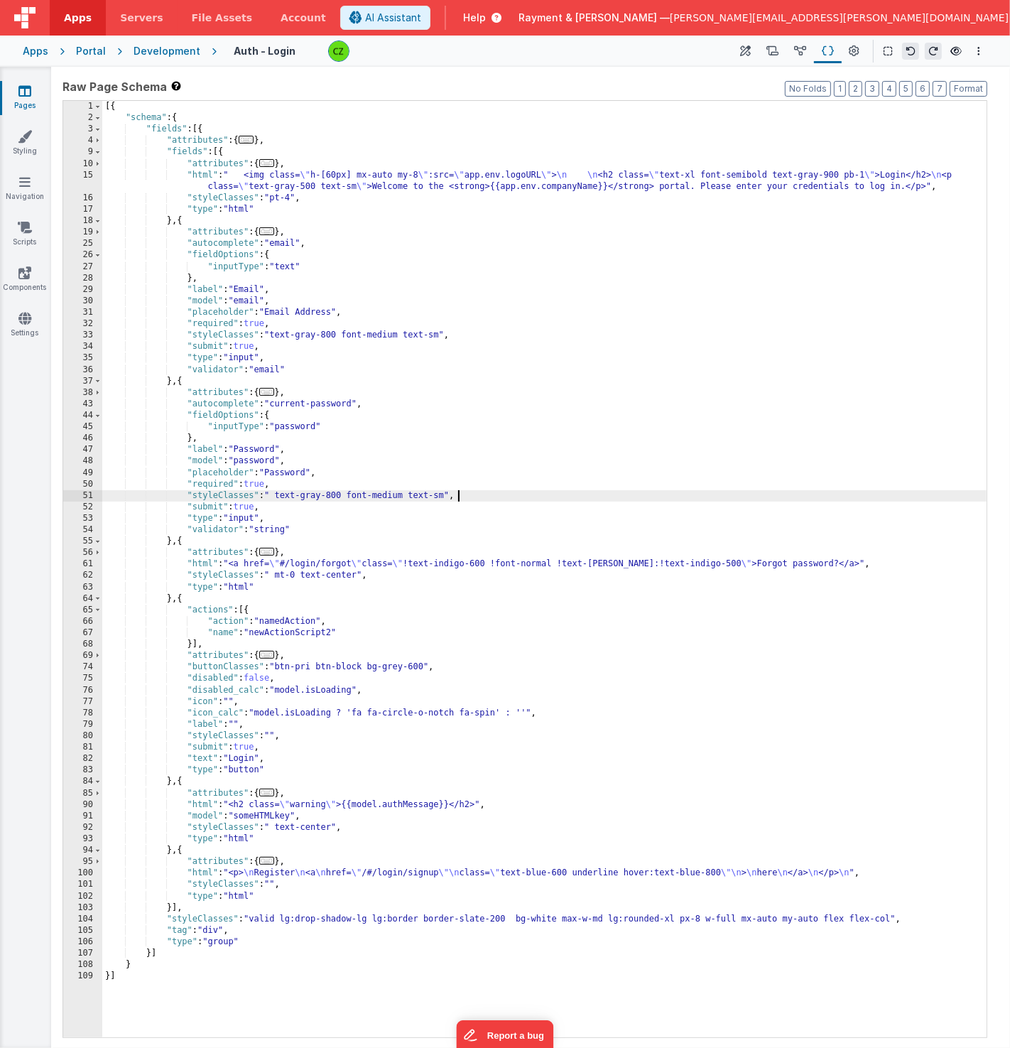
click at [513, 490] on div "[{ "schema" : { "fields" : [{ "attributes" : { ... } , "fields" : [{ "attribute…" at bounding box center [544, 581] width 885 height 960
click at [854, 45] on icon at bounding box center [854, 51] width 11 height 15
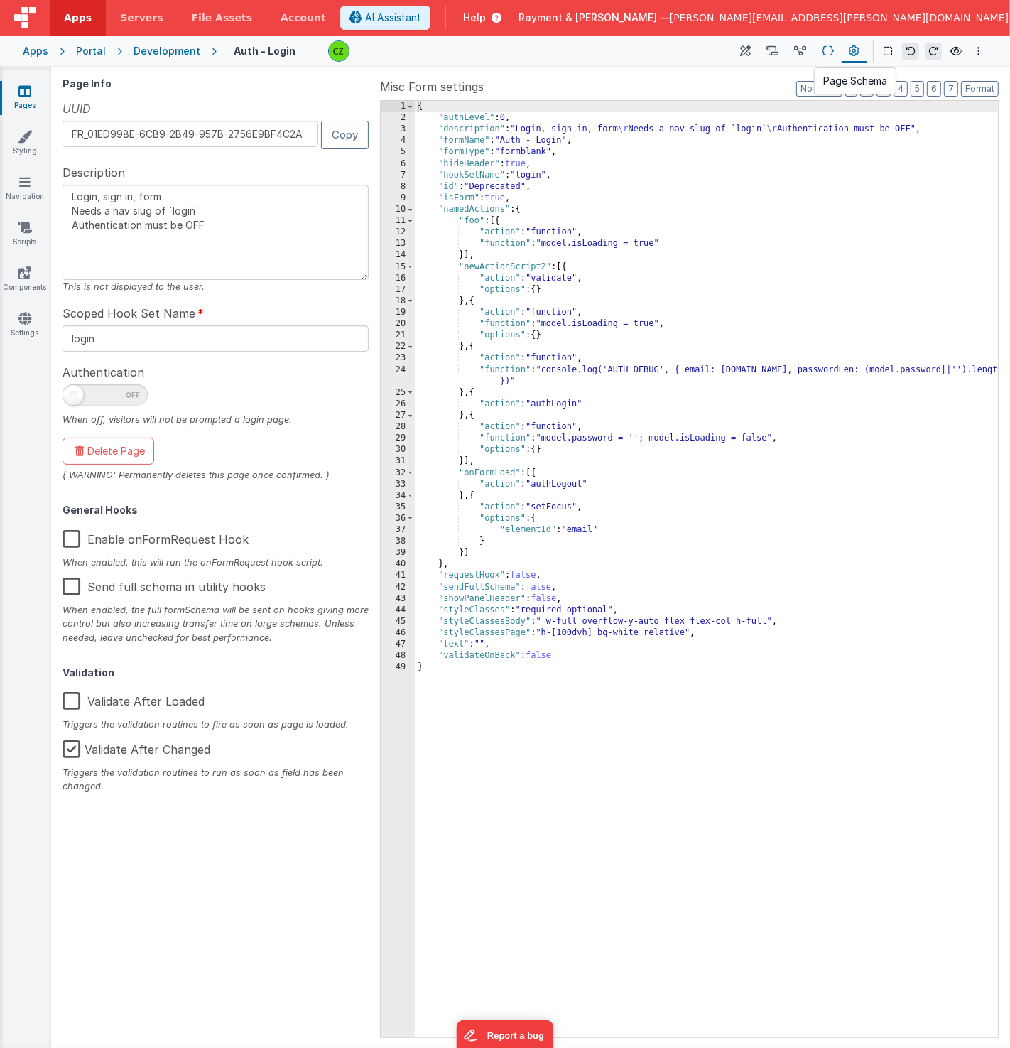
click at [833, 50] on icon at bounding box center [828, 51] width 12 height 15
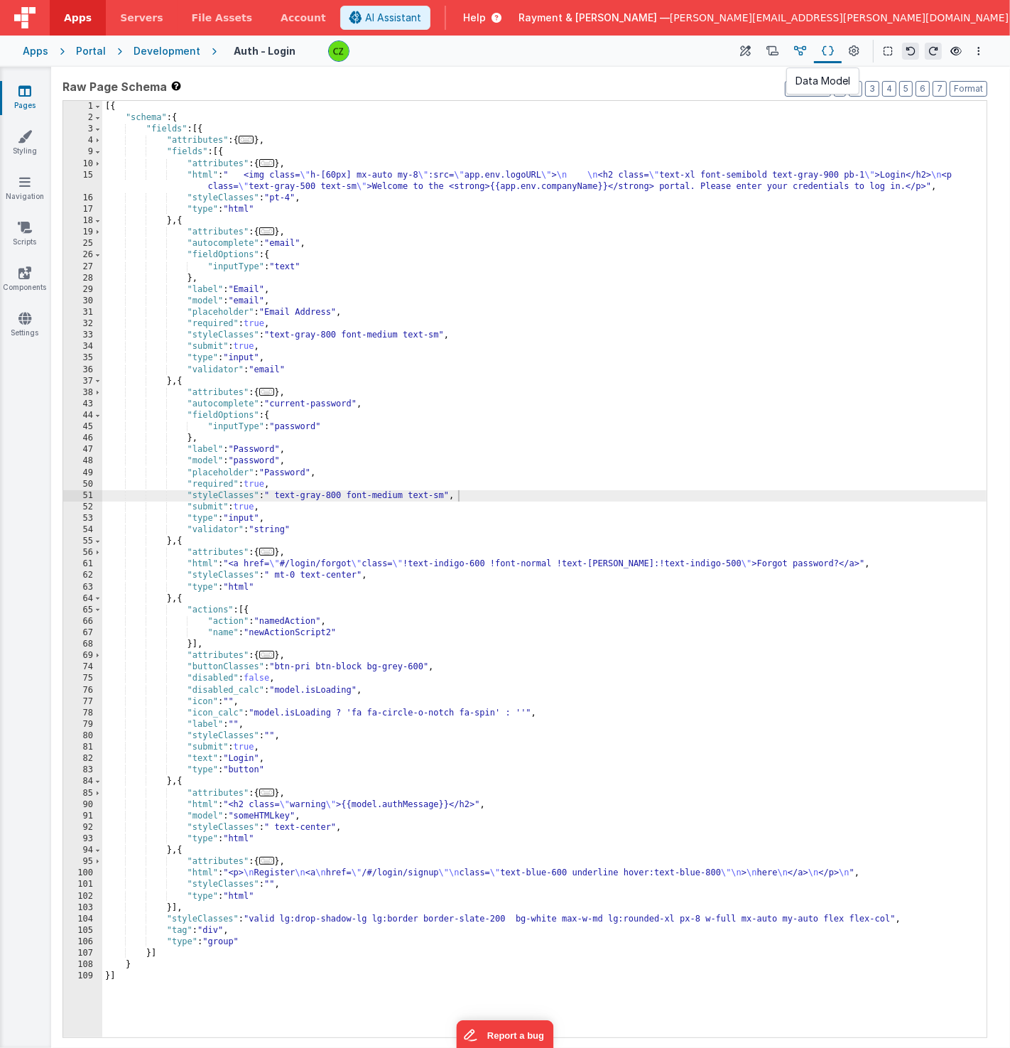
click at [791, 51] on button at bounding box center [800, 51] width 28 height 24
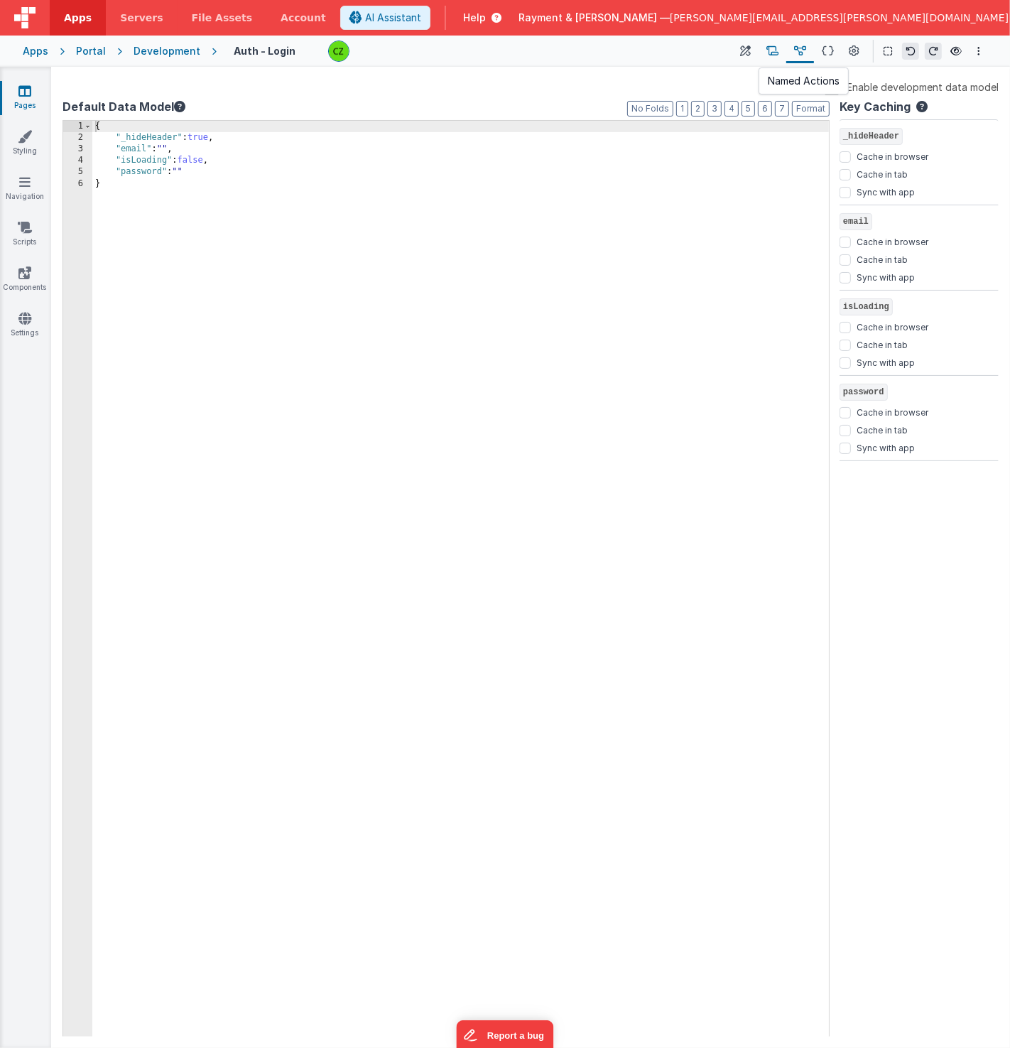
click at [766, 50] on button at bounding box center [773, 51] width 28 height 24
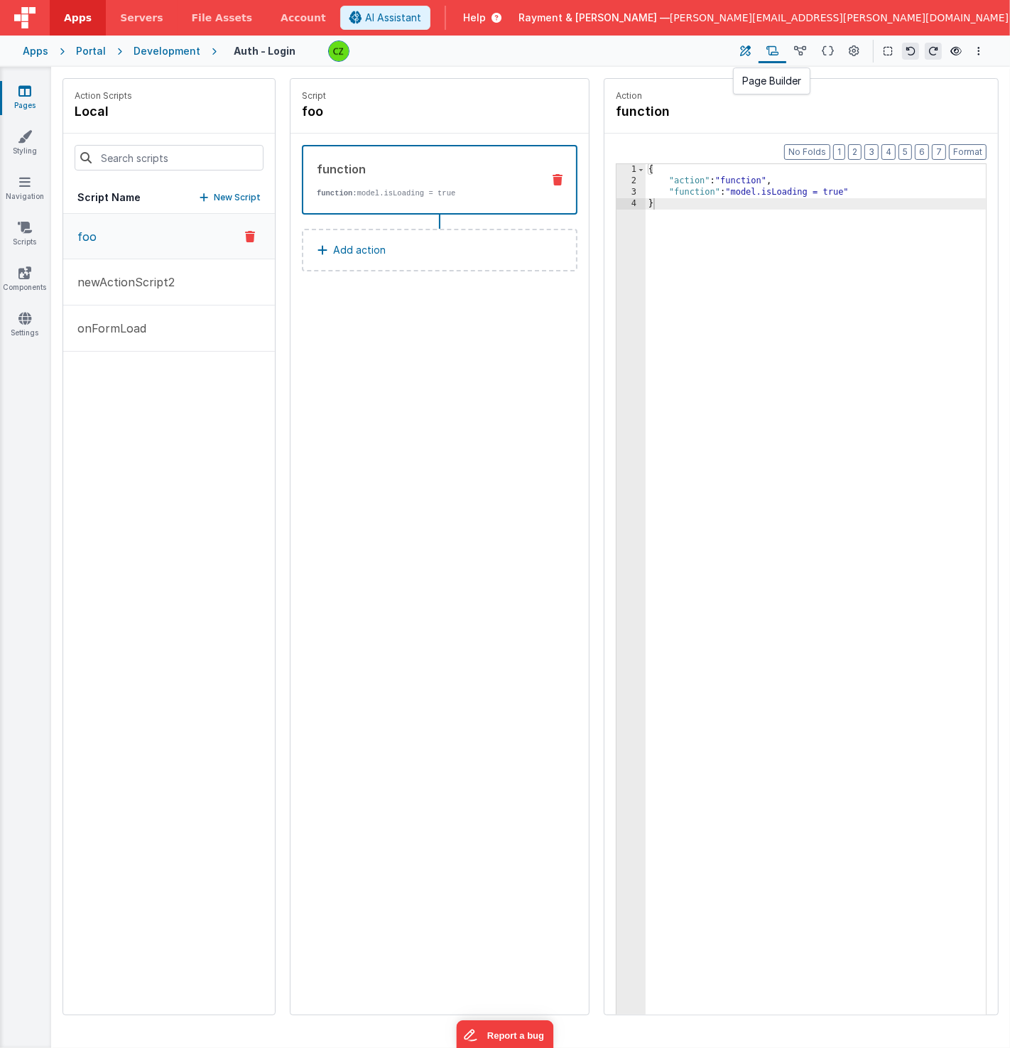
click at [742, 46] on icon at bounding box center [746, 51] width 11 height 15
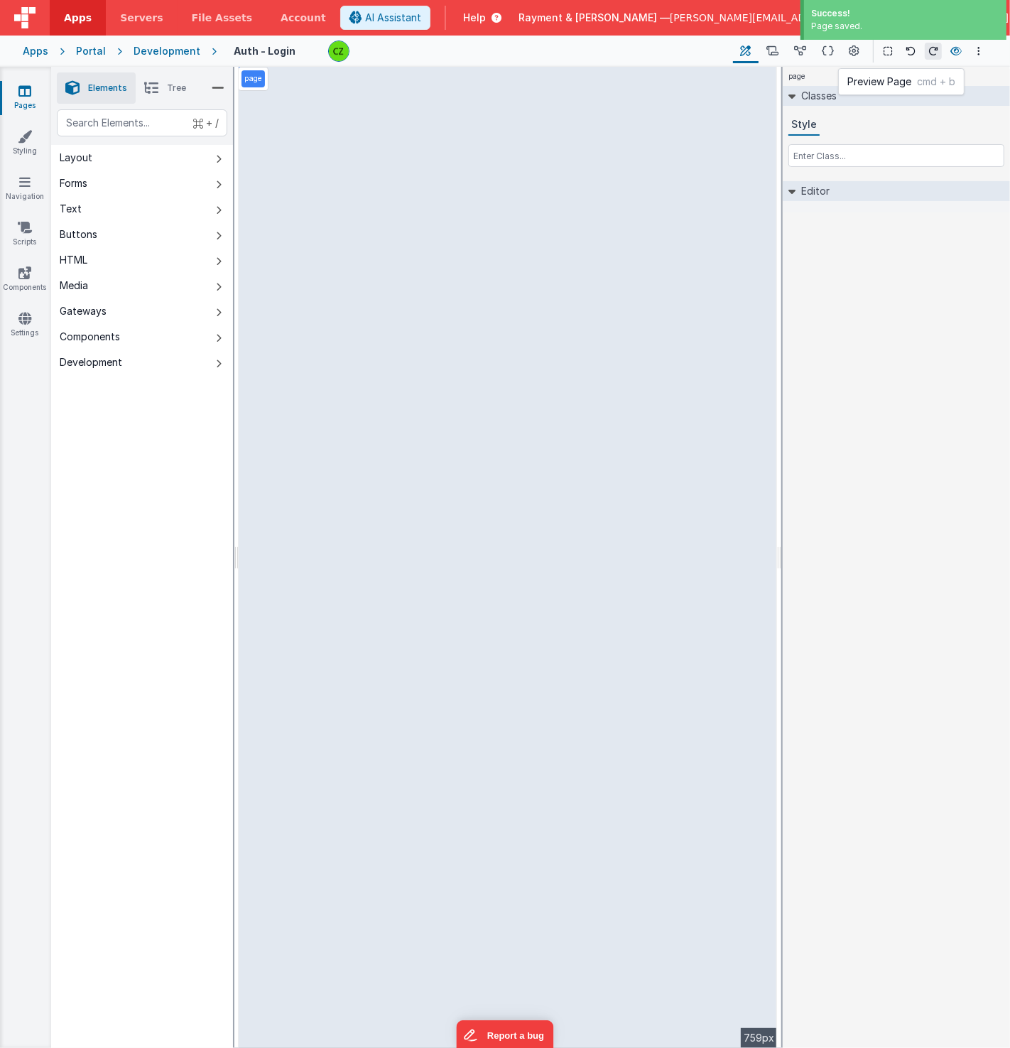
click at [954, 45] on button at bounding box center [956, 51] width 17 height 20
click at [776, 50] on icon at bounding box center [772, 51] width 12 height 15
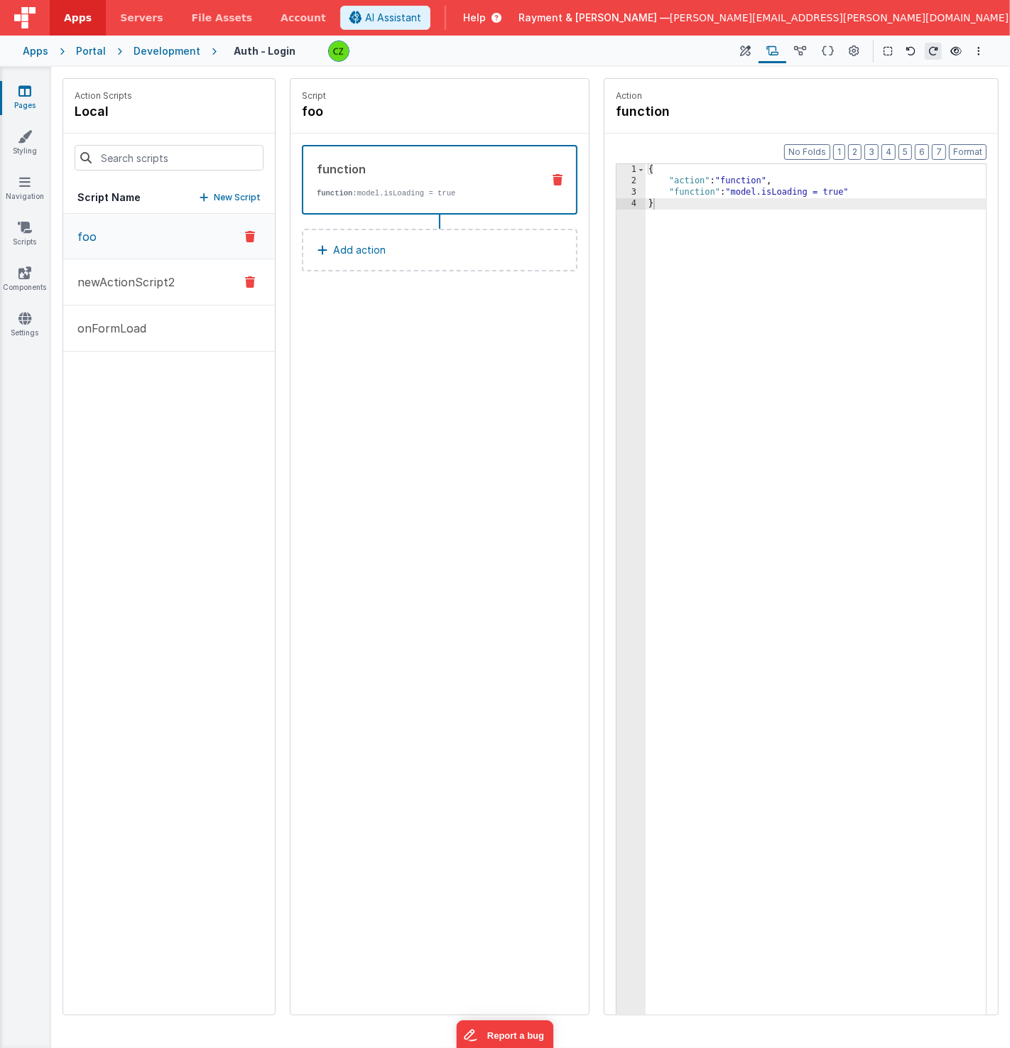
click at [155, 276] on p "newActionScript2" at bounding box center [122, 281] width 106 height 17
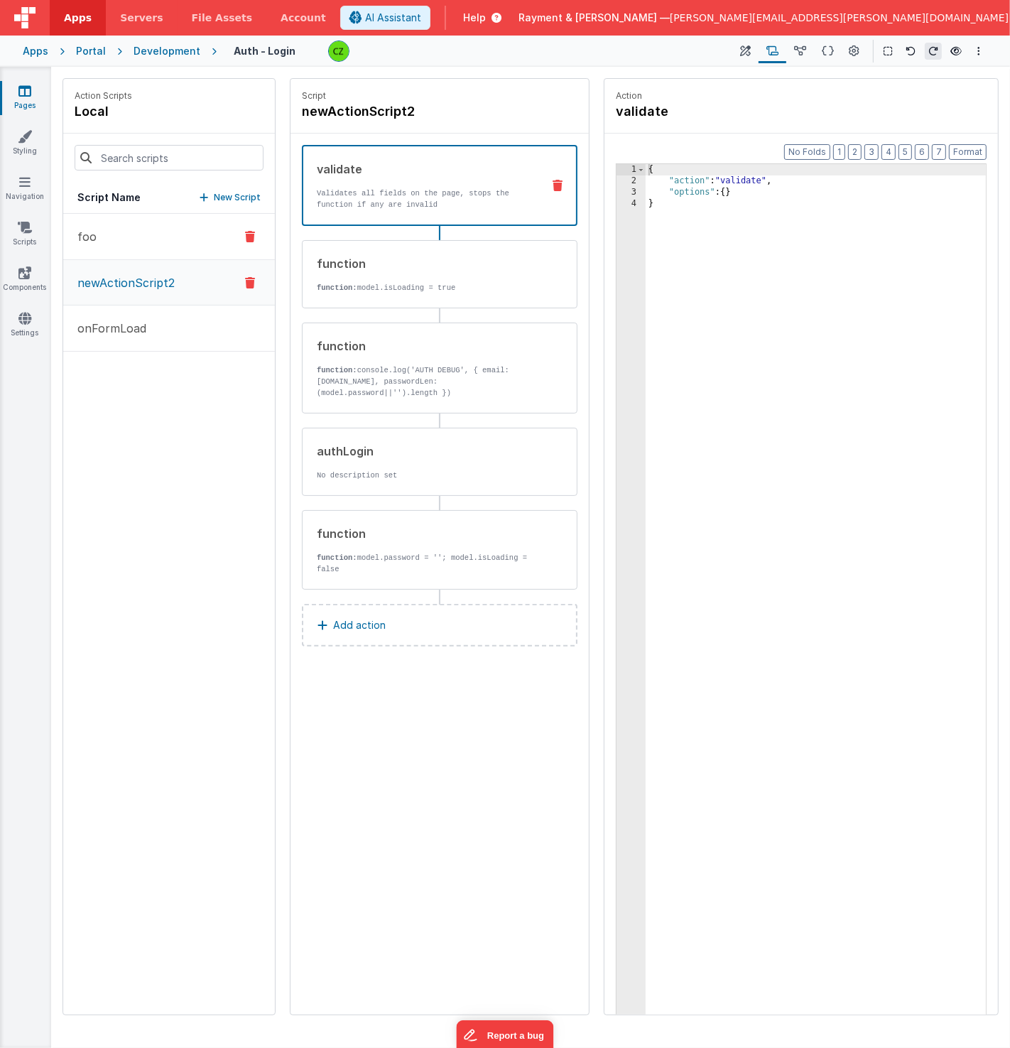
click at [148, 250] on button "foo" at bounding box center [169, 237] width 212 height 46
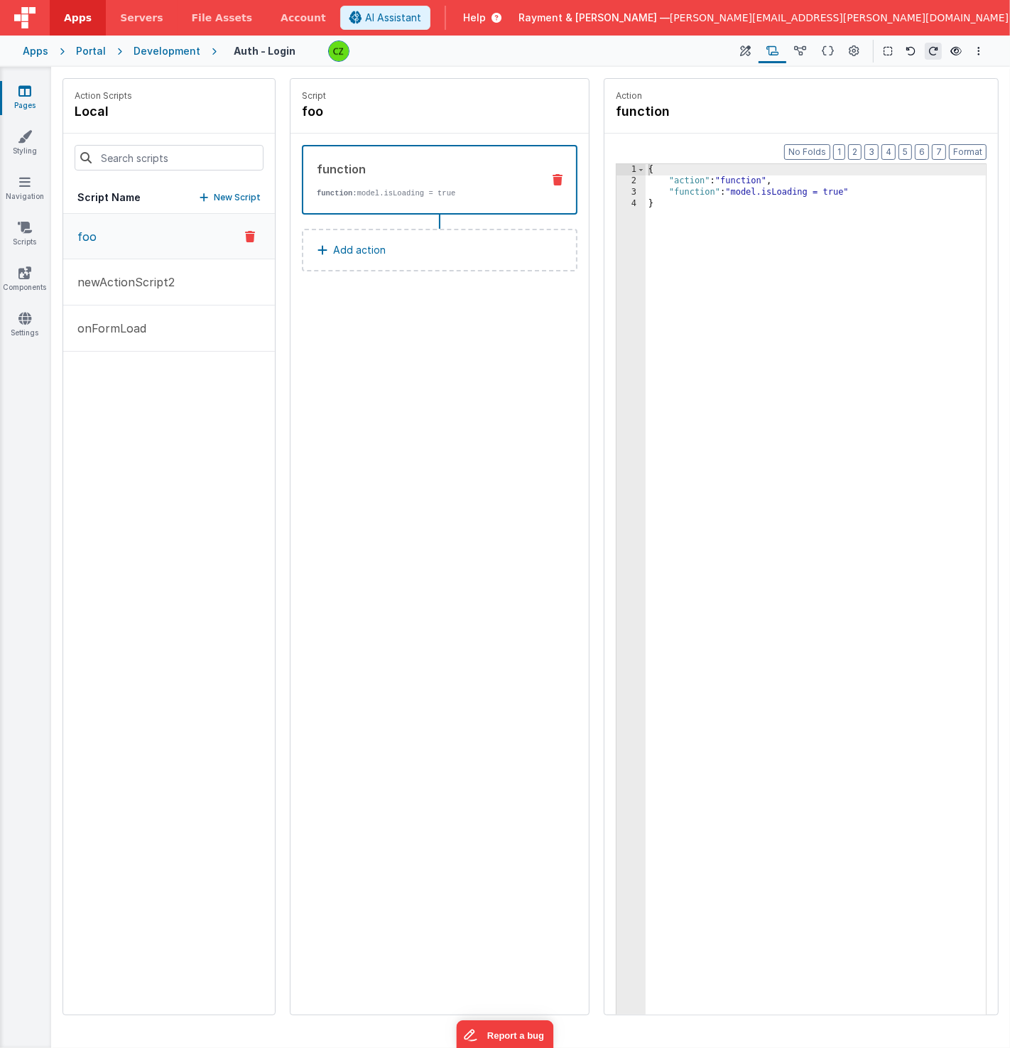
click at [251, 229] on icon at bounding box center [250, 236] width 10 height 17
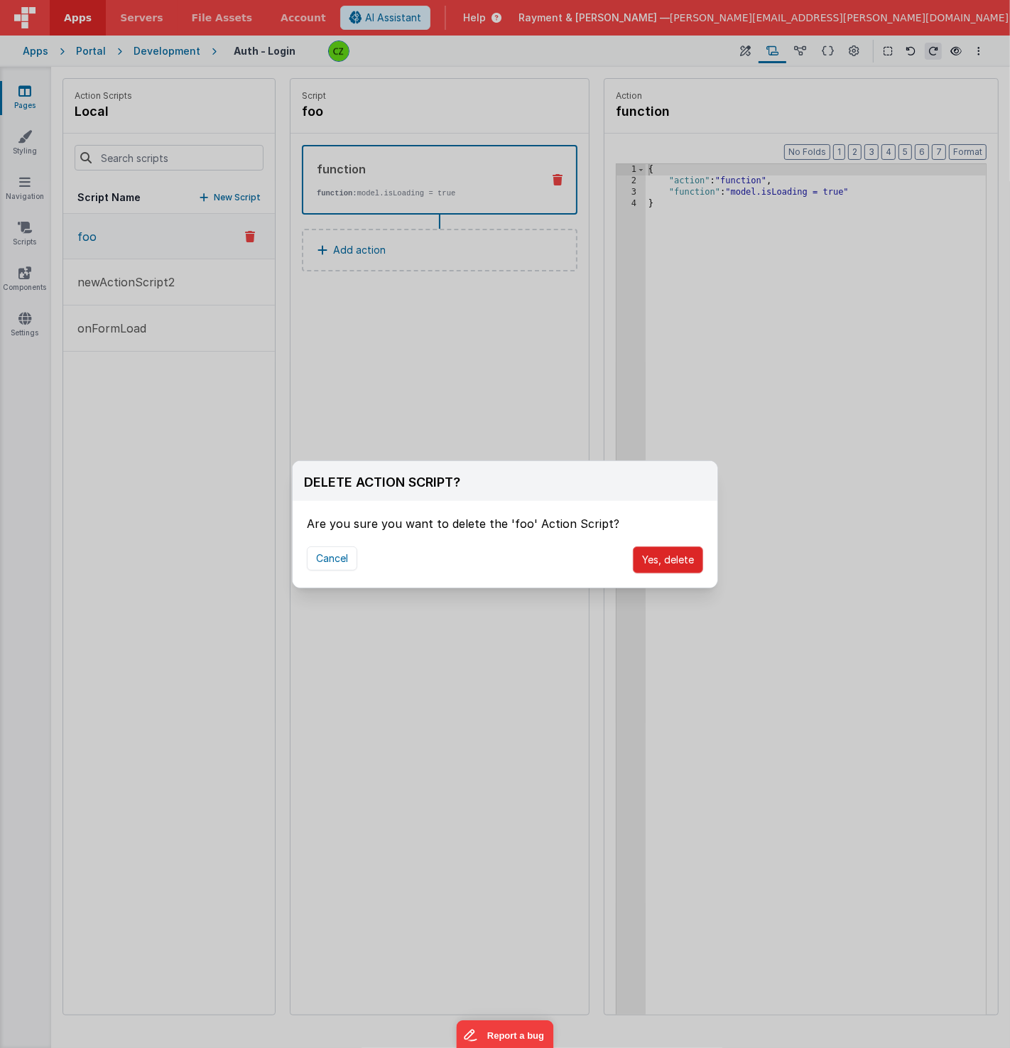
click at [648, 548] on button "Yes, delete" at bounding box center [668, 559] width 70 height 27
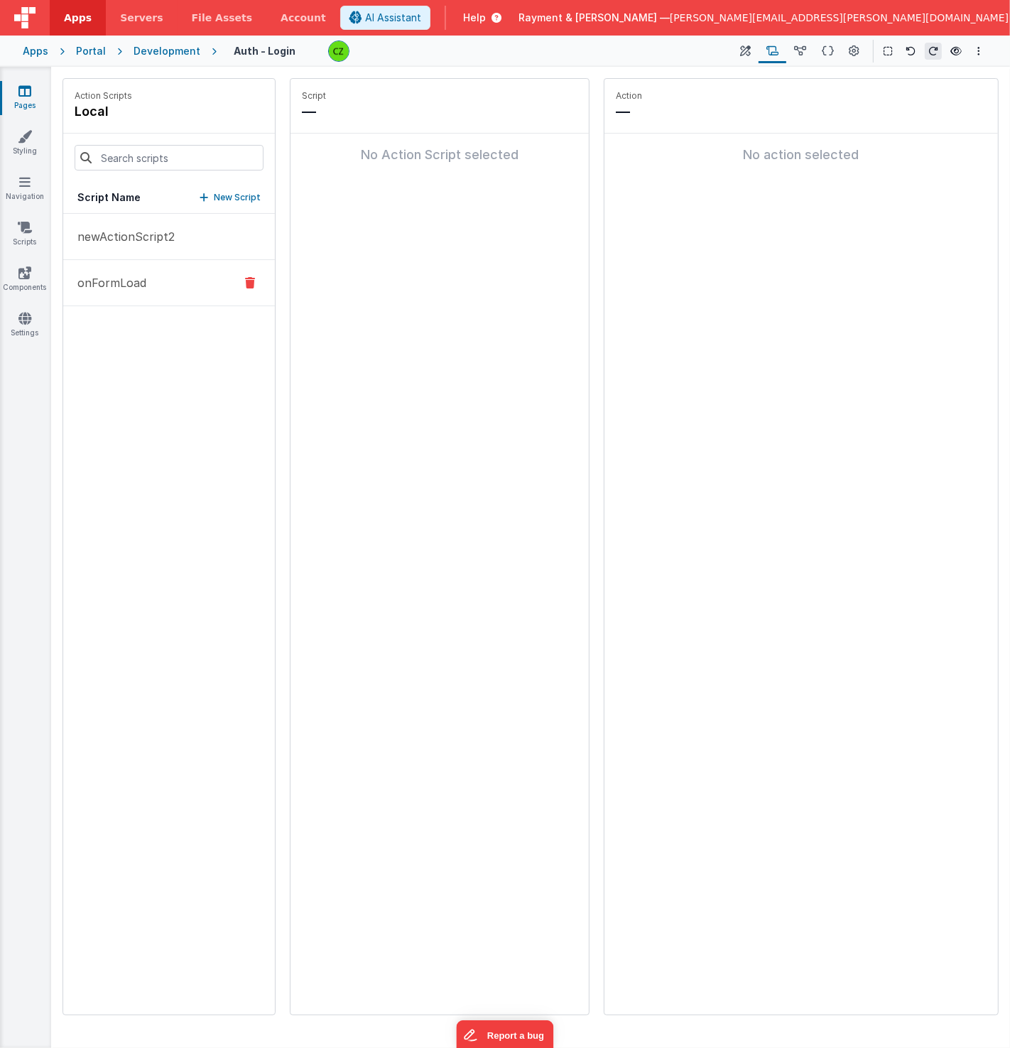
click at [159, 295] on button "onFormLoad" at bounding box center [169, 283] width 212 height 46
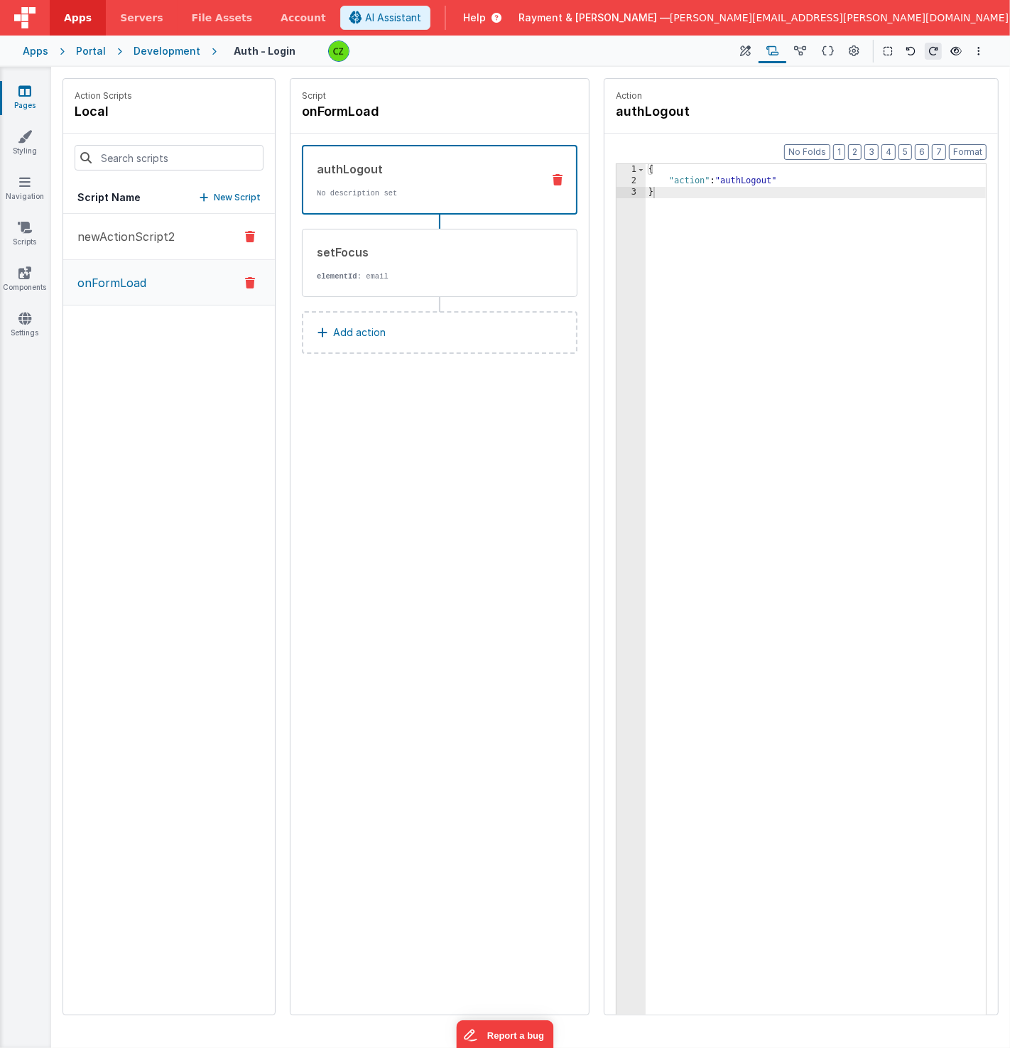
click at [146, 234] on p "newActionScript2" at bounding box center [122, 236] width 106 height 17
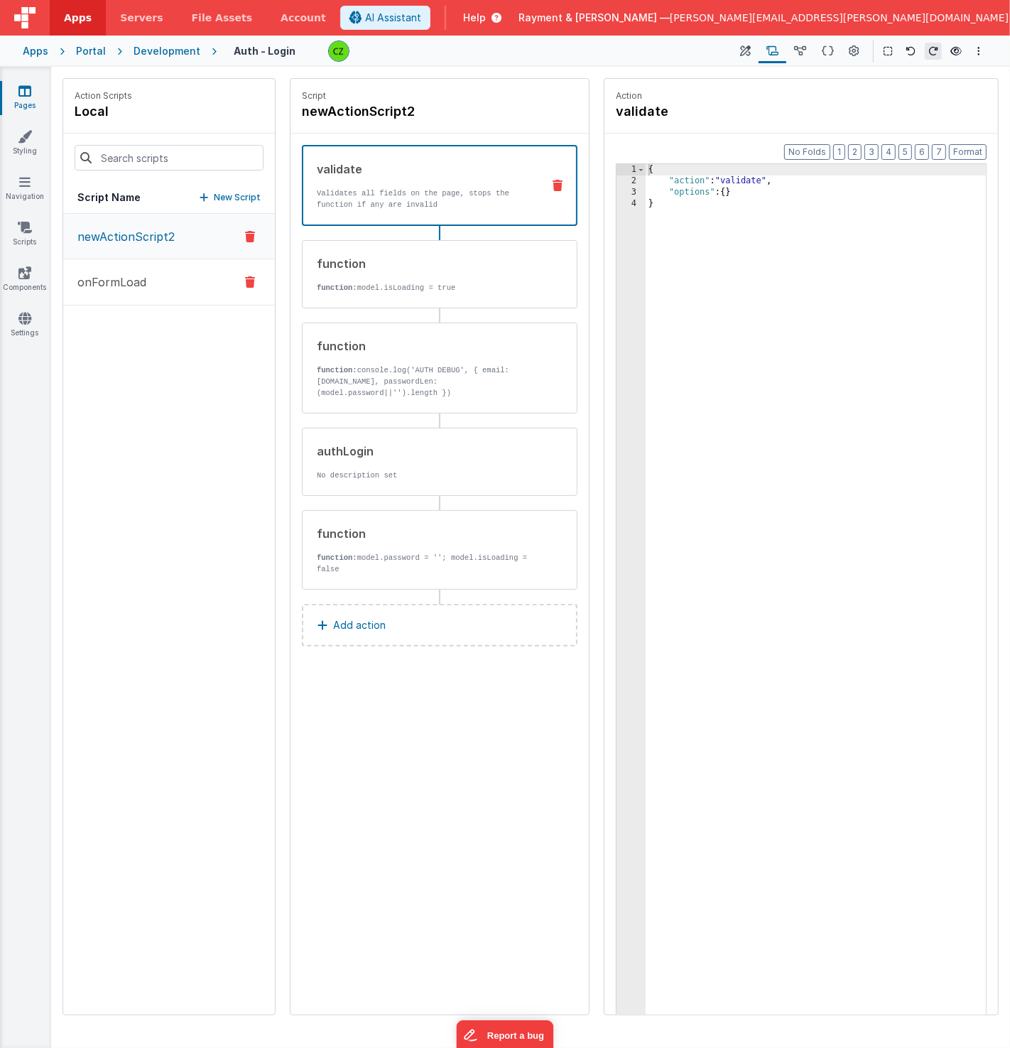
click at [128, 291] on button "onFormLoad" at bounding box center [169, 282] width 212 height 46
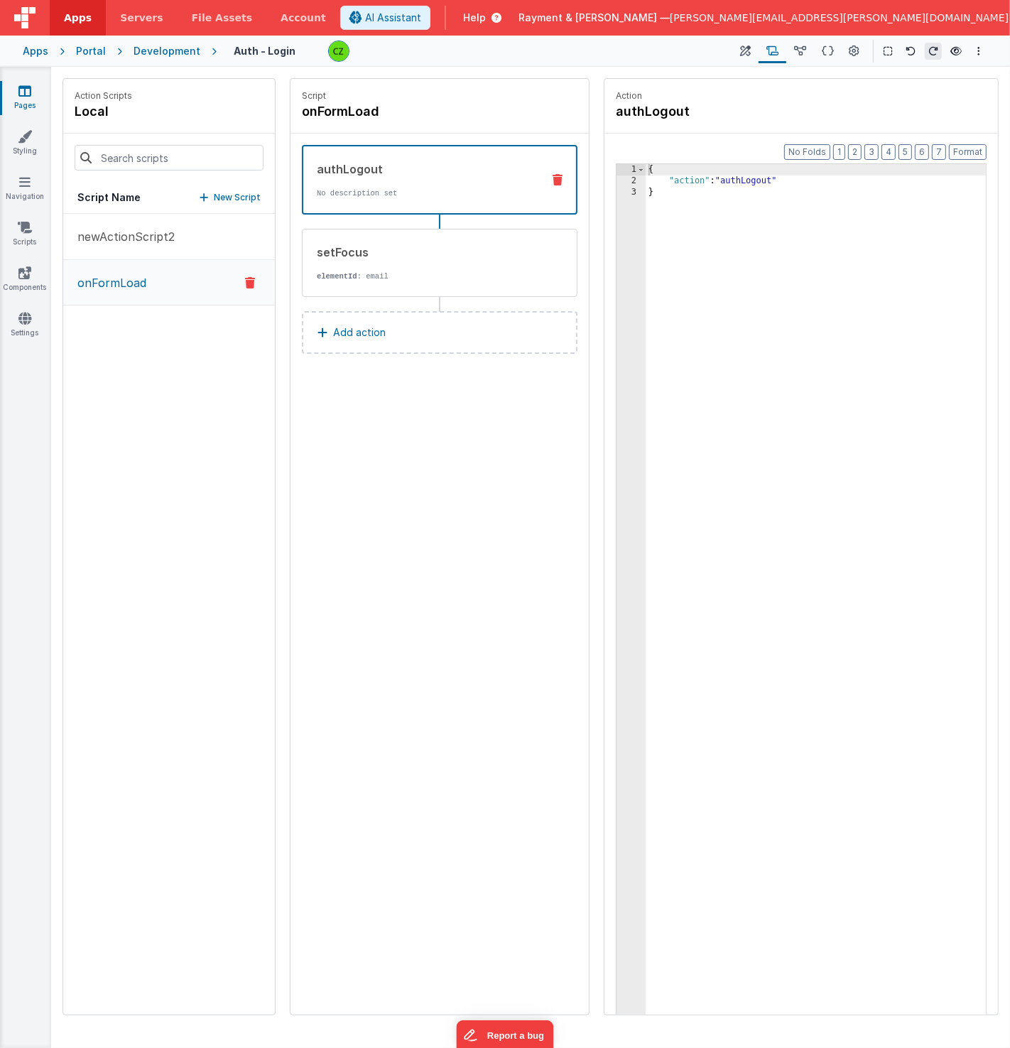
click at [425, 420] on div "Script onFormLoad authLogout No description set setFocus elementId : email Add …" at bounding box center [440, 546] width 298 height 935
click at [146, 236] on p "newActionScript2" at bounding box center [122, 236] width 106 height 17
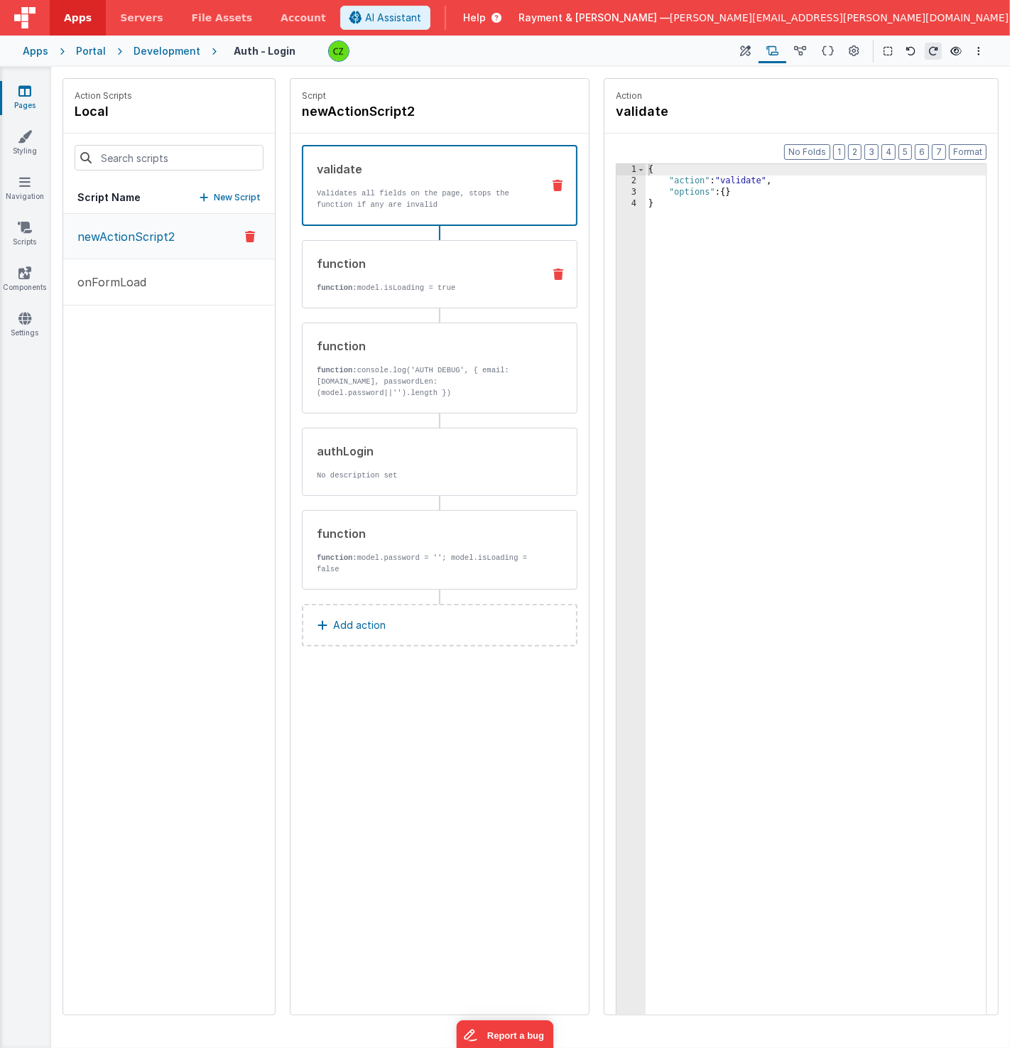
click at [433, 271] on div "function function: model.isLoading = true" at bounding box center [417, 274] width 229 height 38
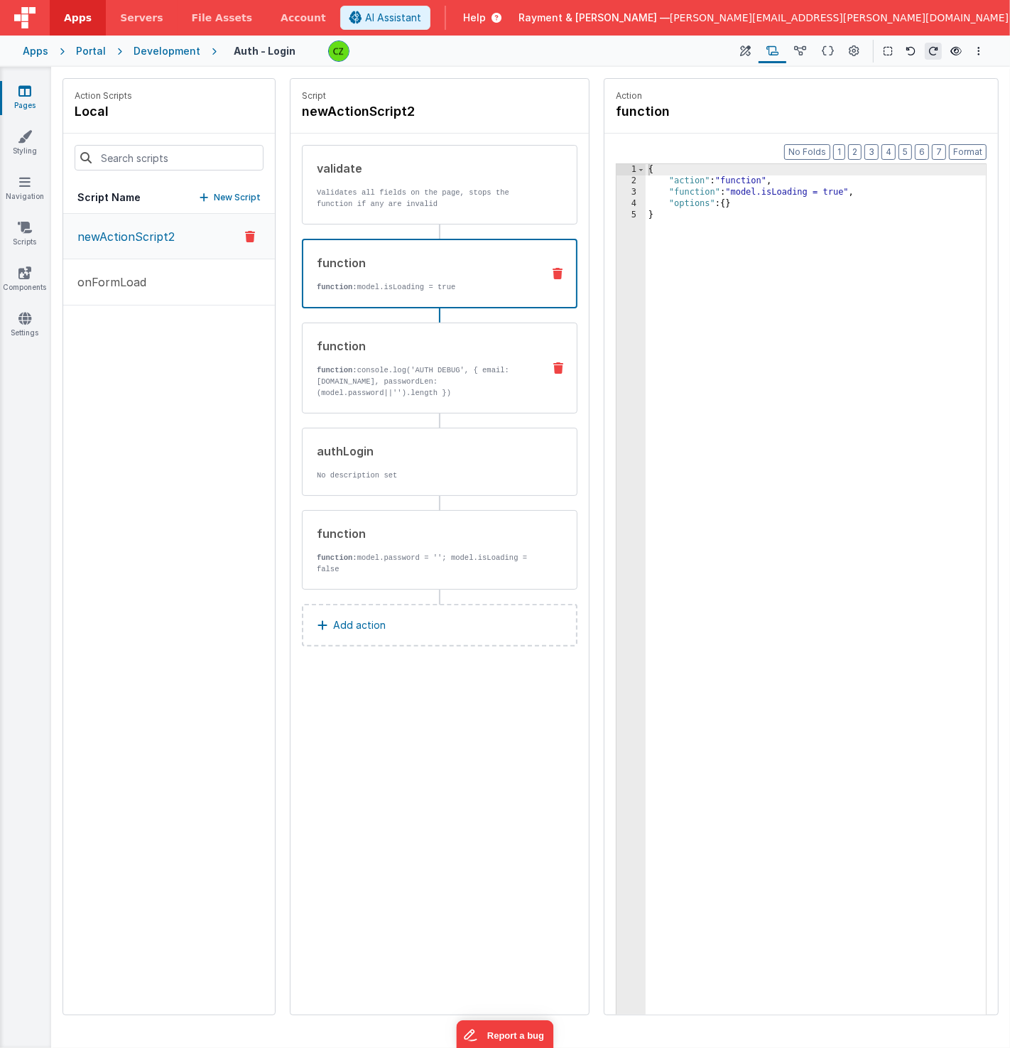
click at [428, 357] on div "function function: console.log('AUTH DEBUG', { email: [DOMAIN_NAME], passwordLe…" at bounding box center [417, 367] width 229 height 61
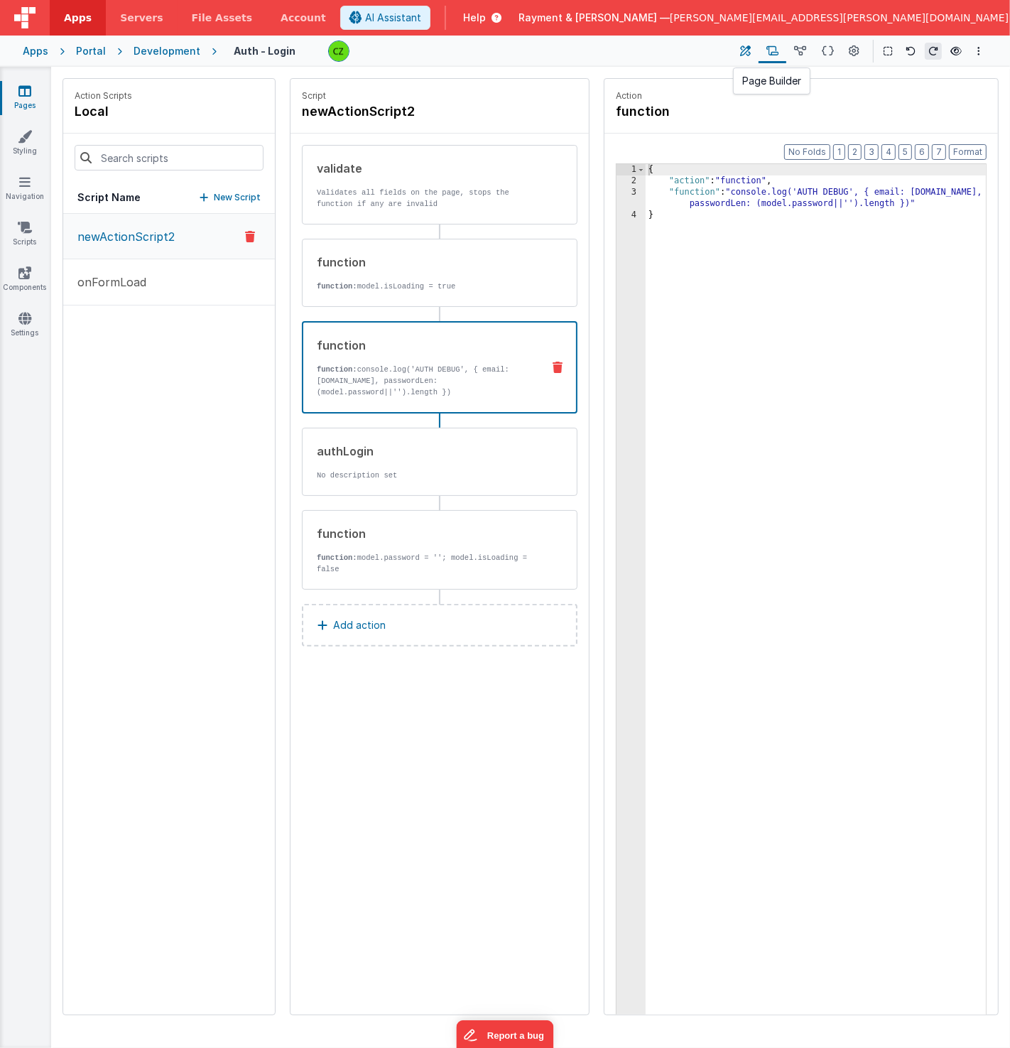
click at [746, 43] on button at bounding box center [746, 51] width 26 height 24
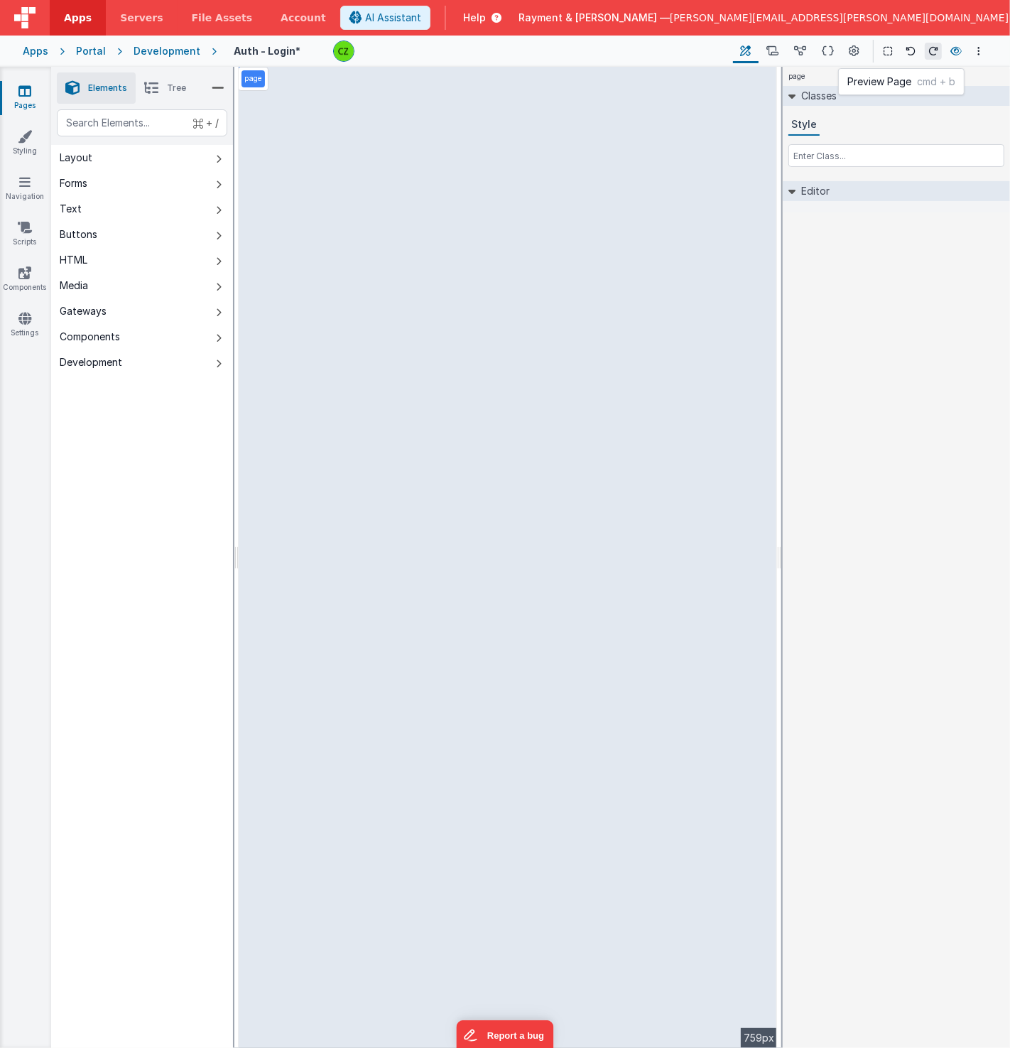
click at [957, 48] on icon at bounding box center [955, 51] width 11 height 10
click at [769, 50] on icon at bounding box center [772, 51] width 12 height 15
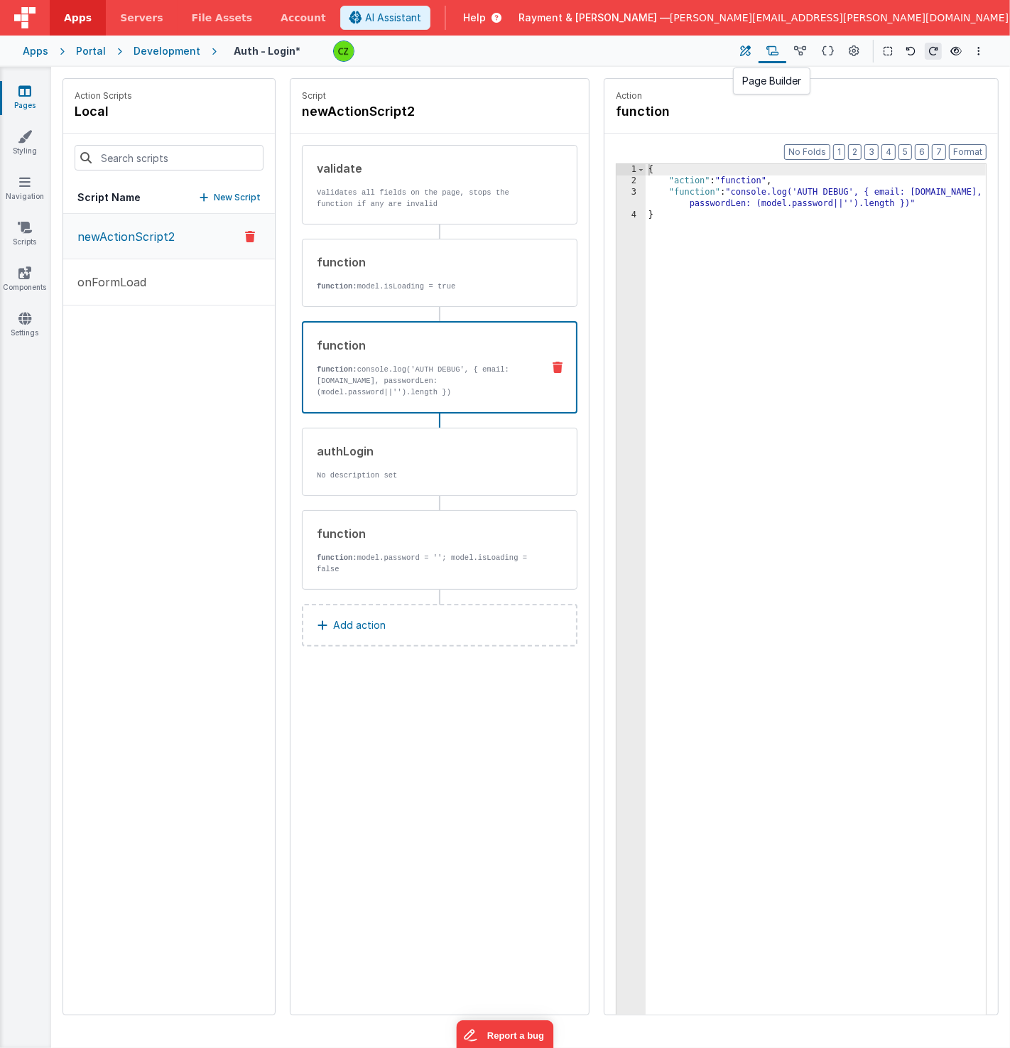
click at [739, 42] on button at bounding box center [746, 51] width 26 height 24
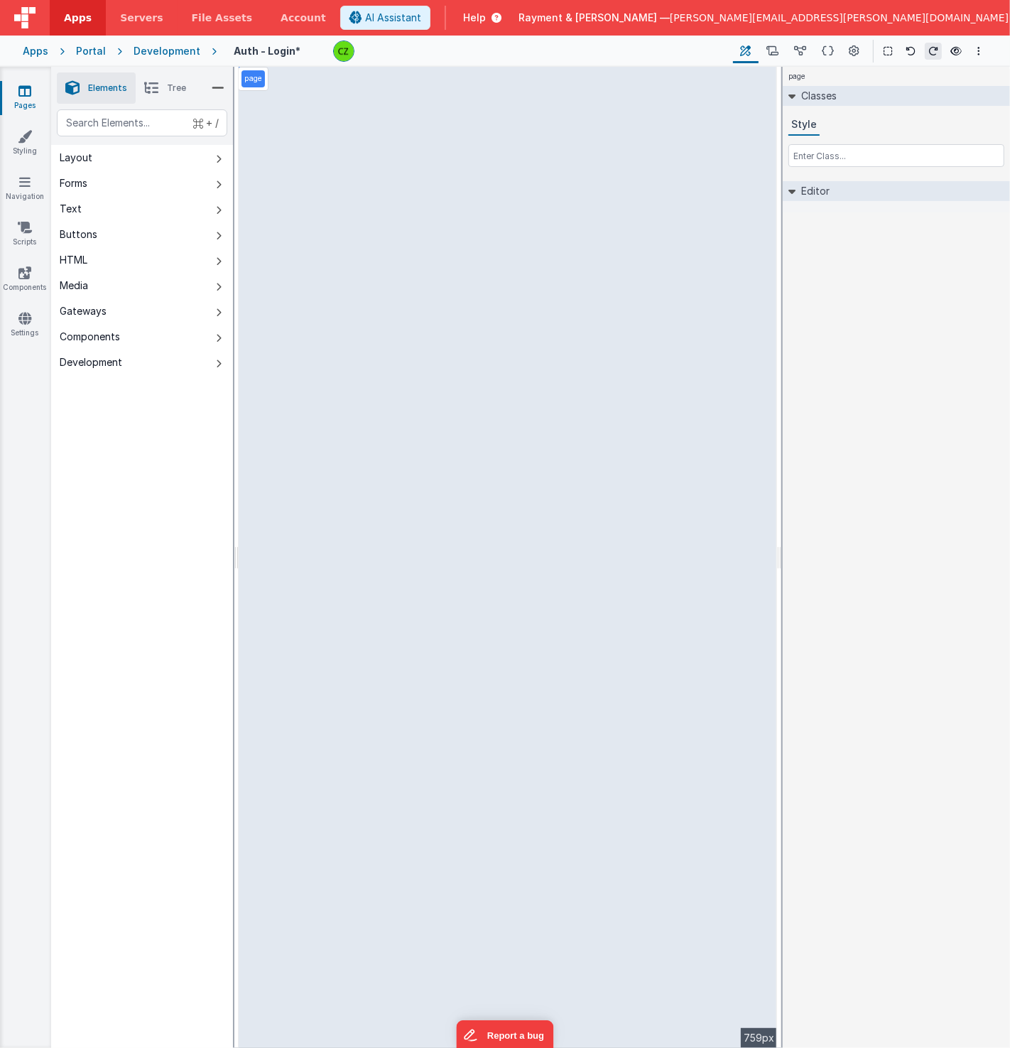
click at [22, 92] on icon at bounding box center [24, 91] width 13 height 14
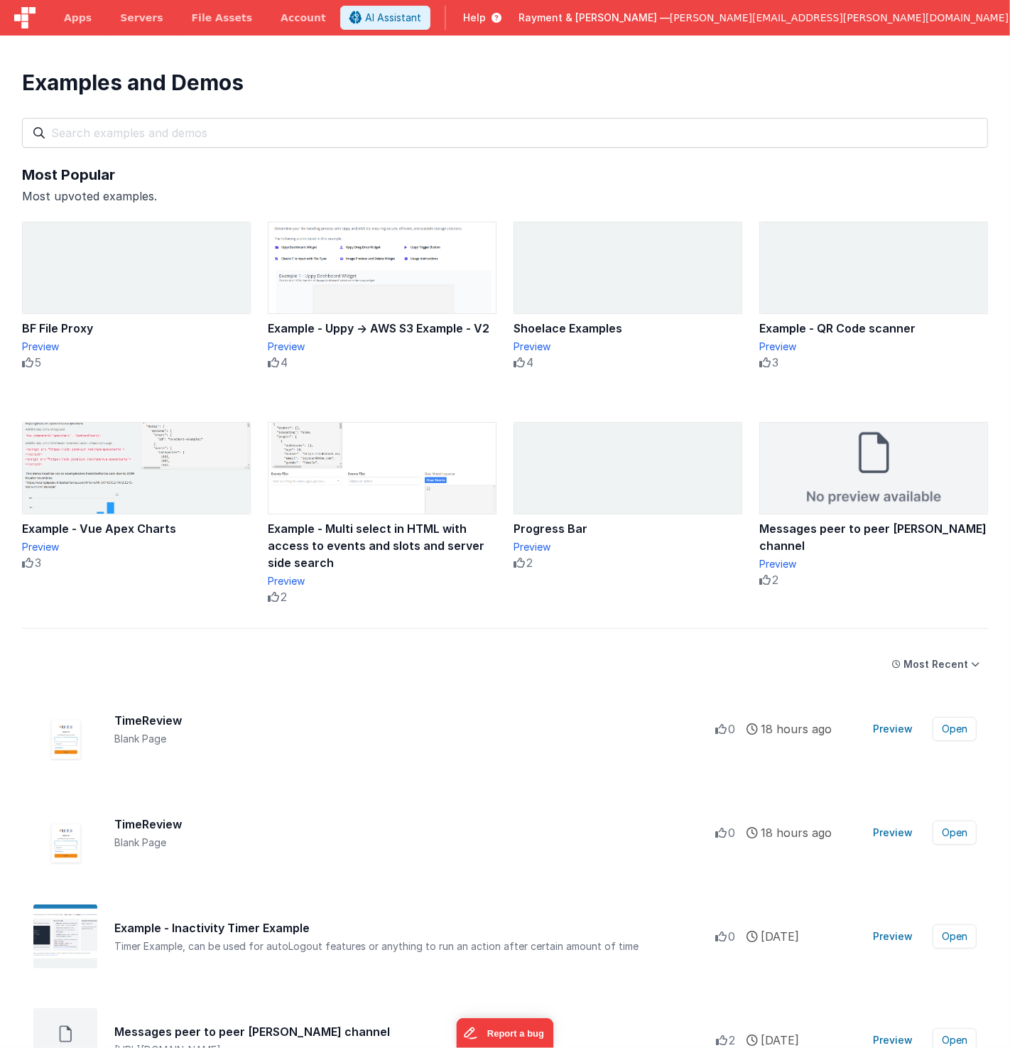
click at [486, 11] on span "Help" at bounding box center [474, 18] width 23 height 14
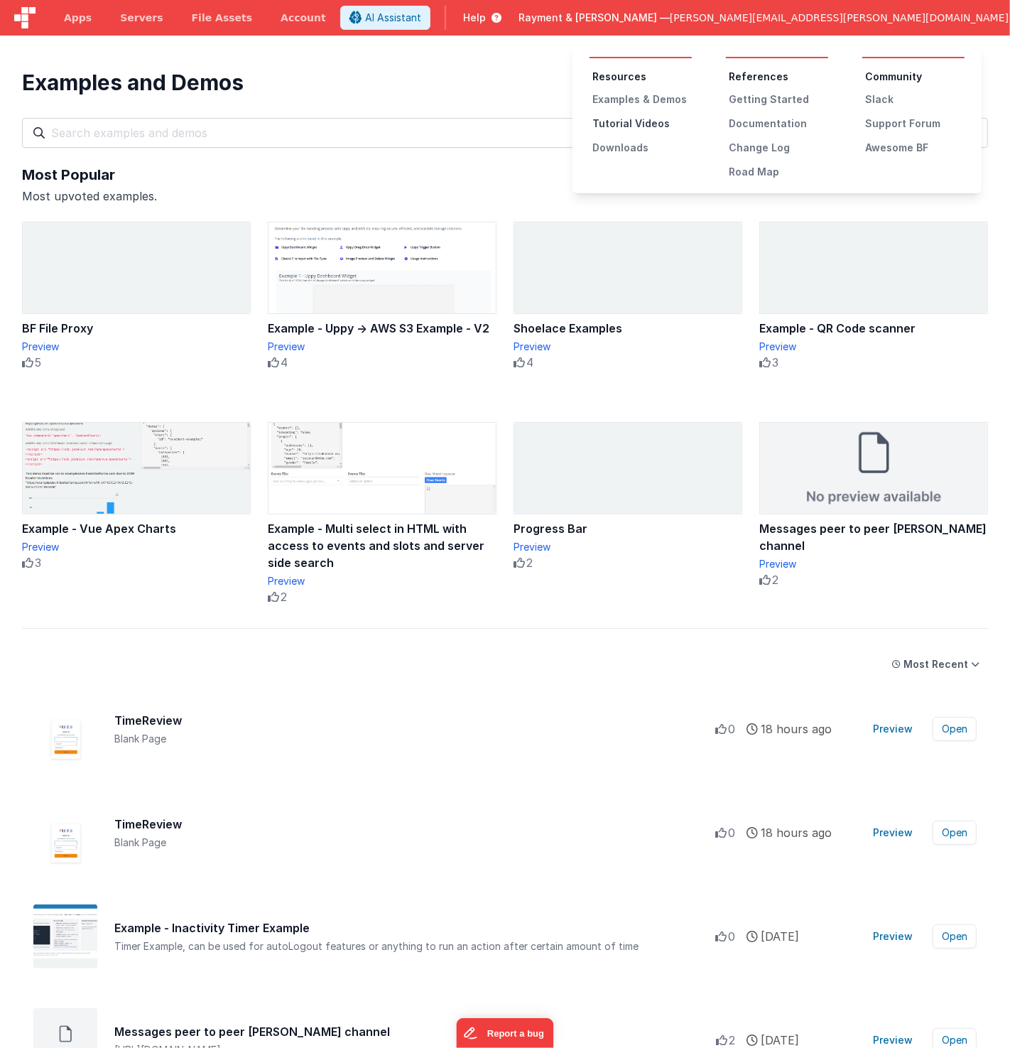
click at [653, 118] on div "Tutorial Videos" at bounding box center [641, 123] width 99 height 14
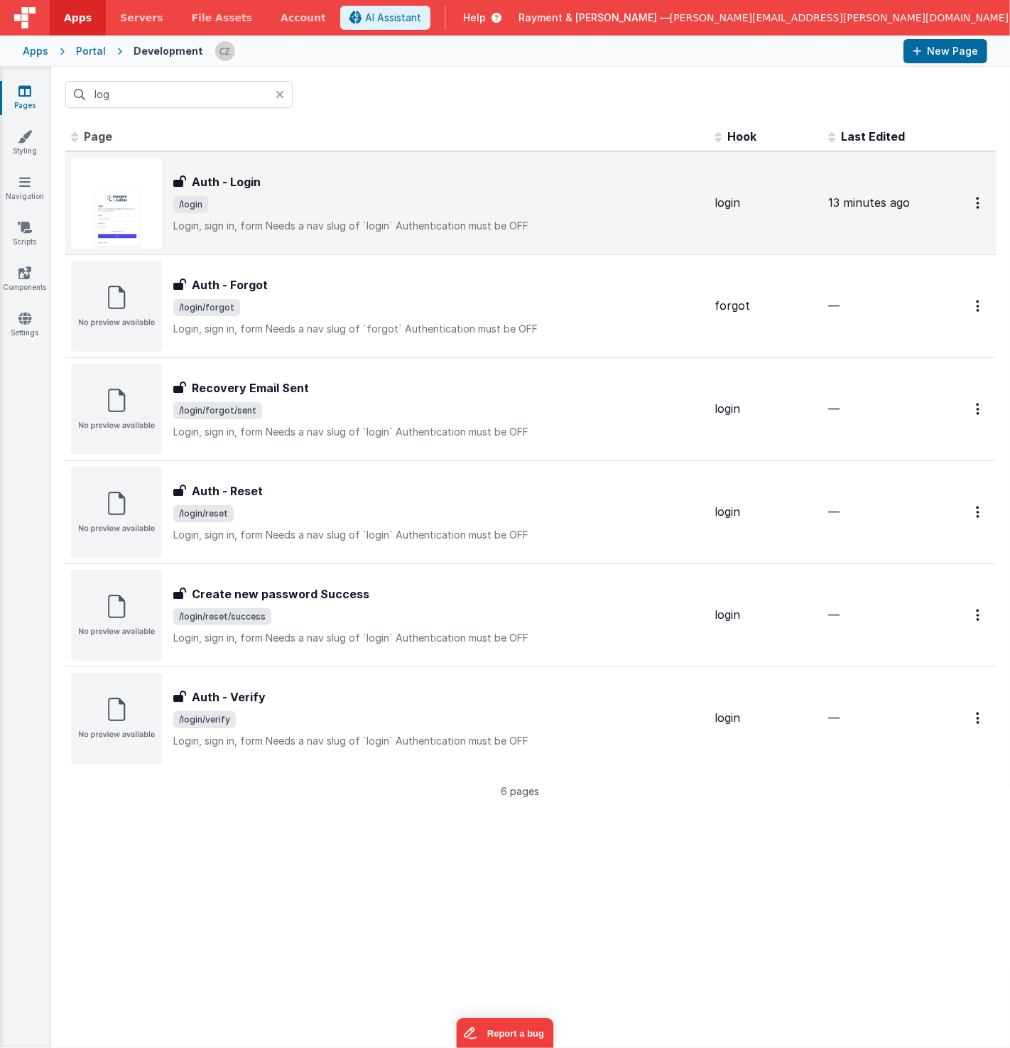
click at [386, 196] on span "/login" at bounding box center [438, 204] width 530 height 17
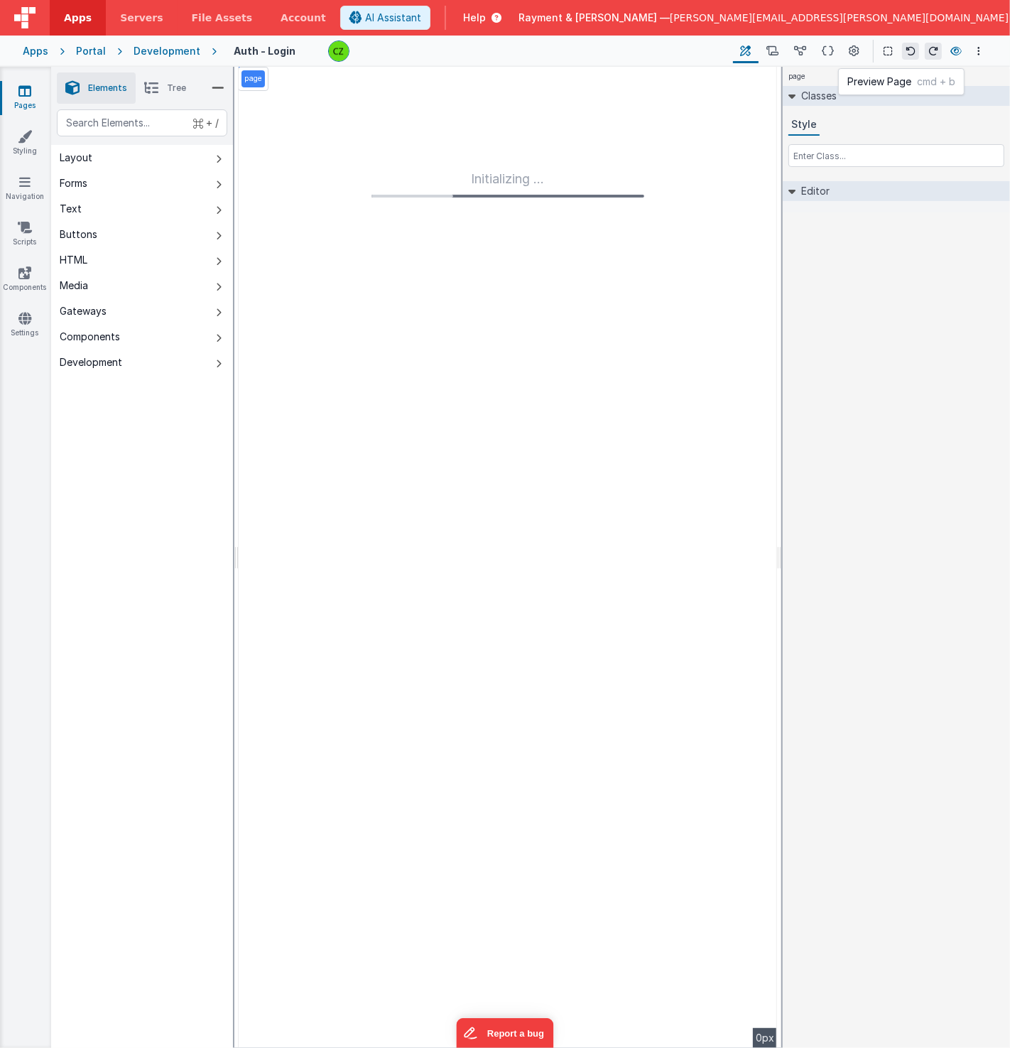
click at [960, 49] on icon at bounding box center [955, 51] width 11 height 10
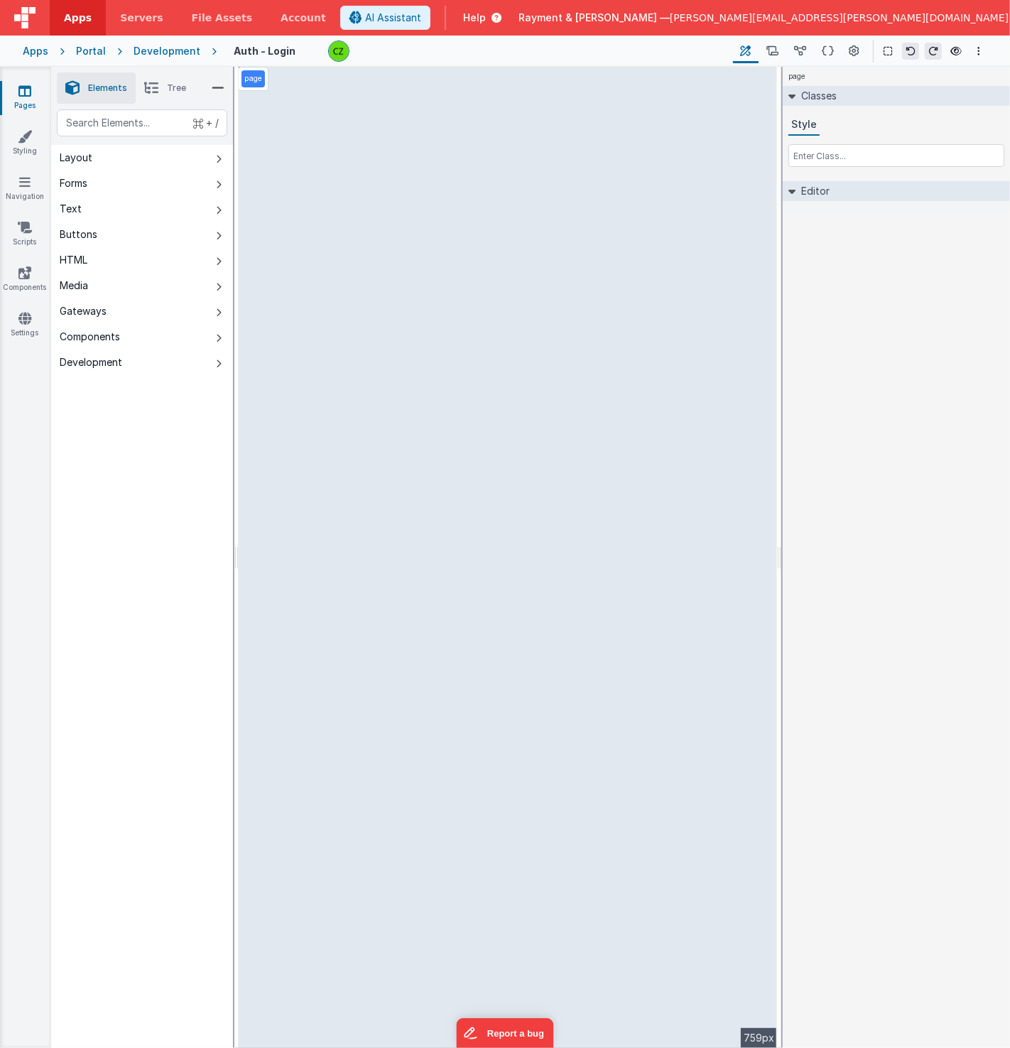
click at [25, 84] on icon at bounding box center [24, 91] width 13 height 14
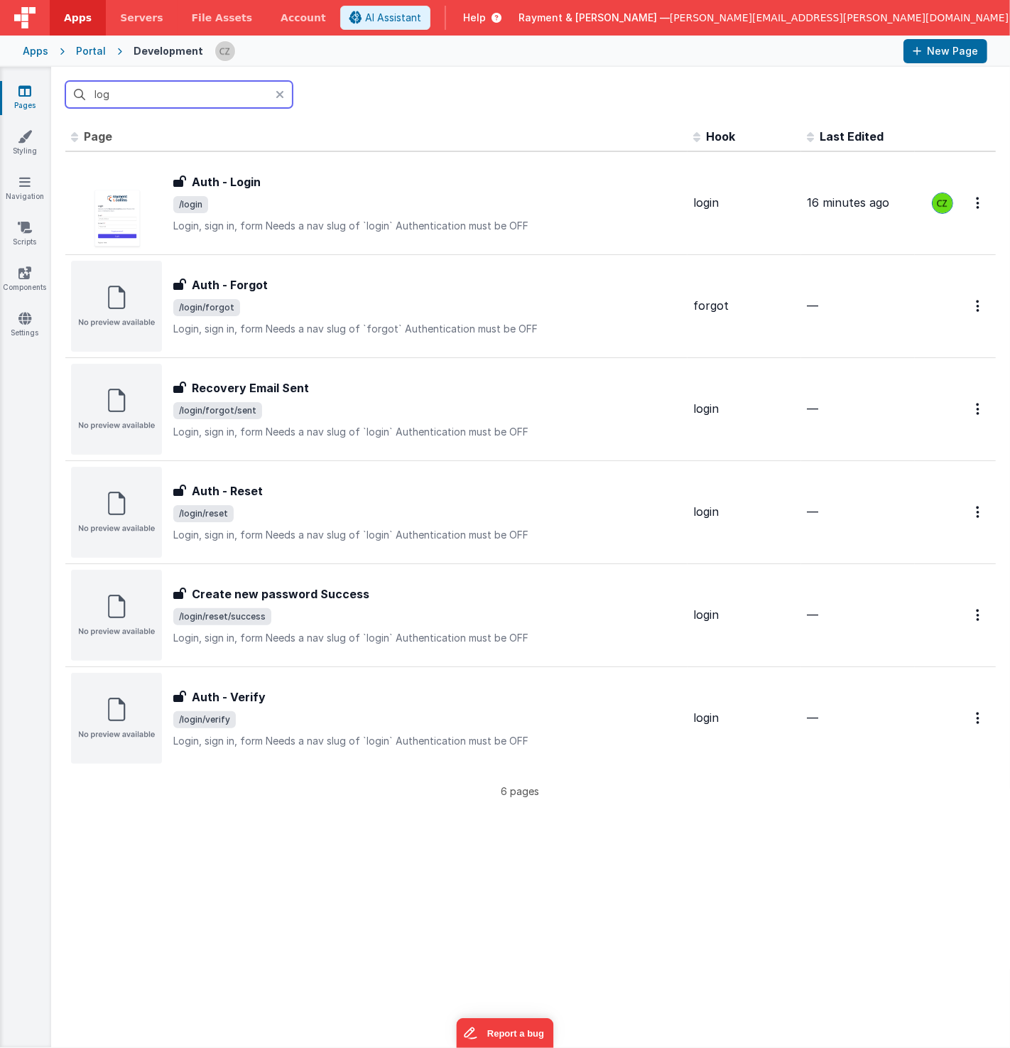
click at [179, 97] on input "log" at bounding box center [178, 94] width 227 height 27
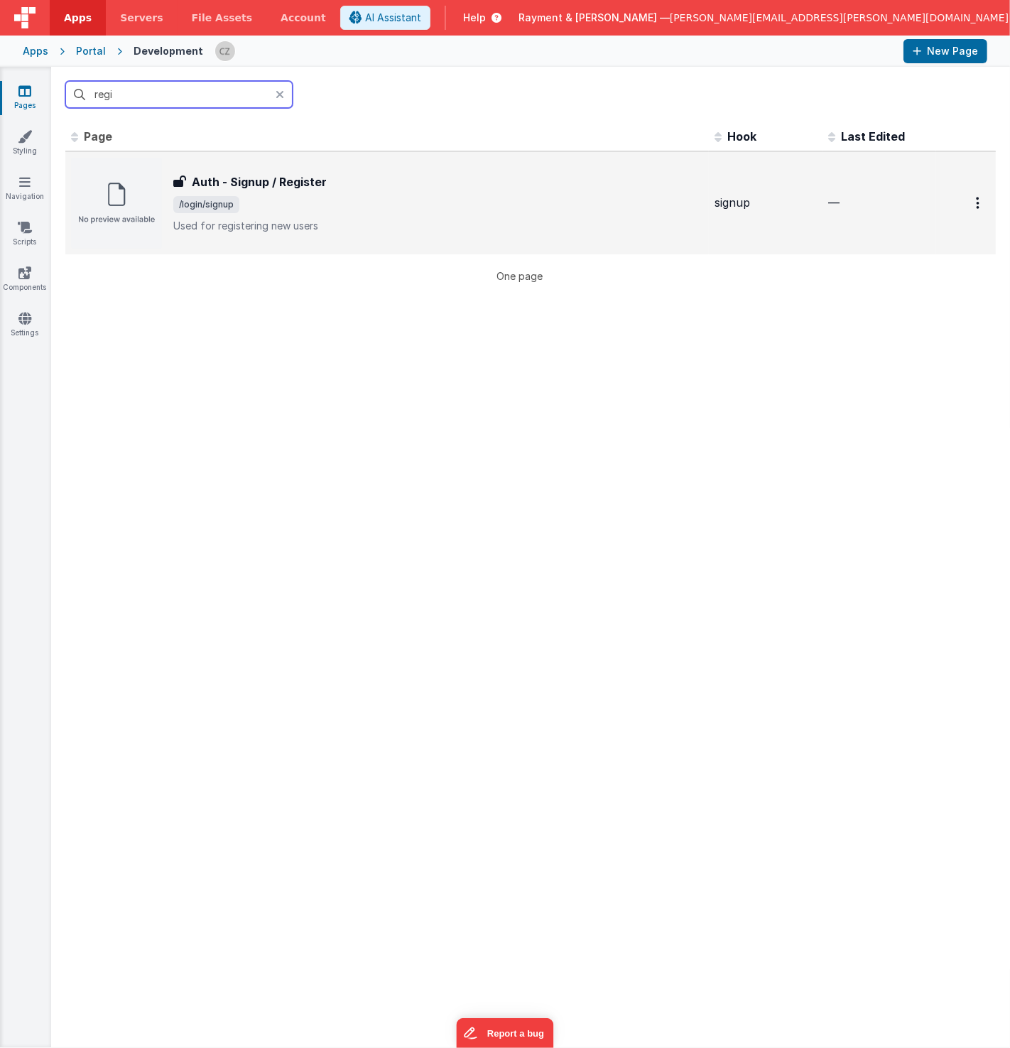
type input "regi"
click at [281, 197] on span "/login/signup" at bounding box center [438, 204] width 530 height 17
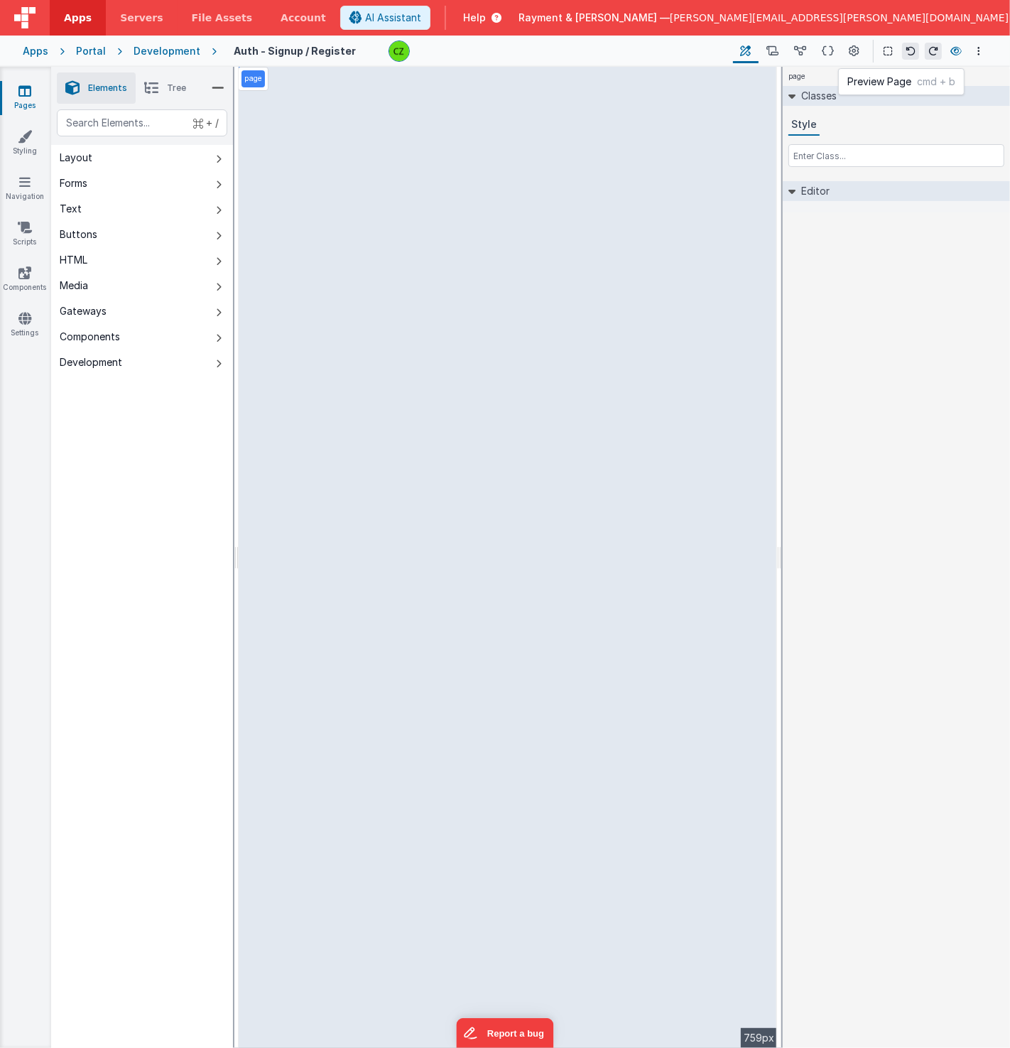
click at [955, 52] on icon at bounding box center [955, 51] width 11 height 10
click at [958, 51] on icon at bounding box center [955, 51] width 11 height 10
